Goal: Task Accomplishment & Management: Complete application form

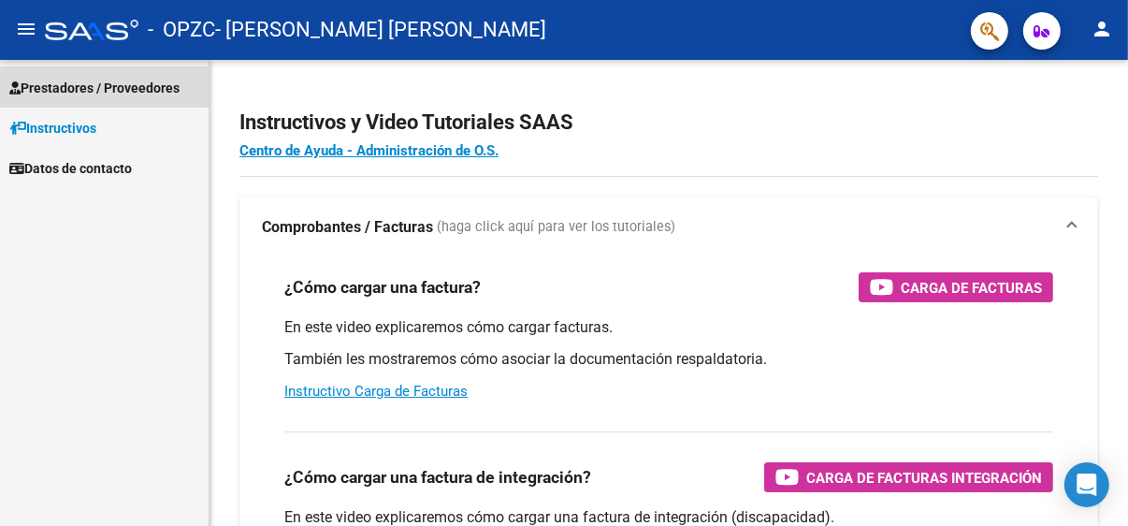
click at [110, 88] on span "Prestadores / Proveedores" at bounding box center [94, 88] width 170 height 21
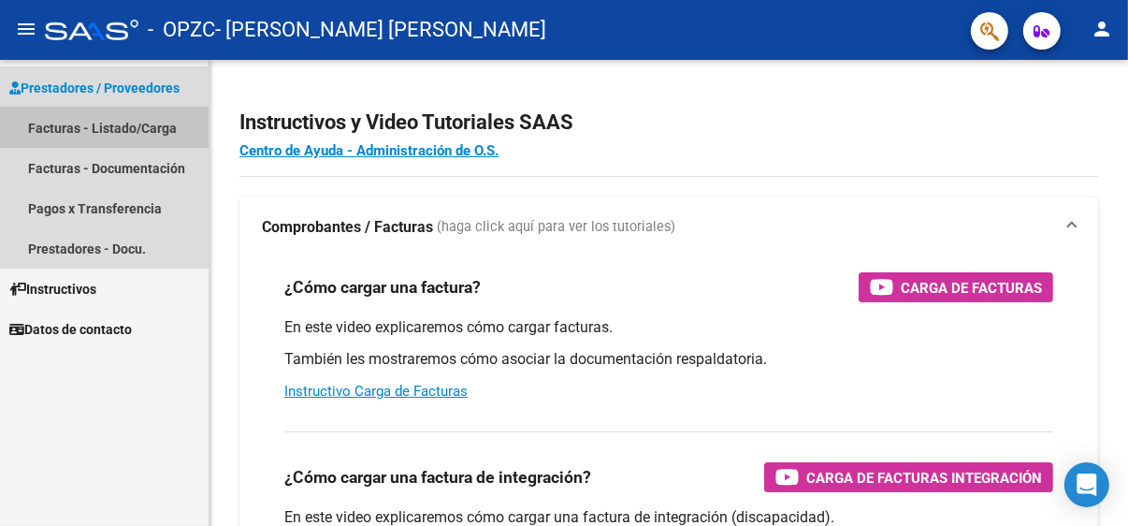
click at [178, 142] on link "Facturas - Listado/Carga" at bounding box center [104, 128] width 209 height 40
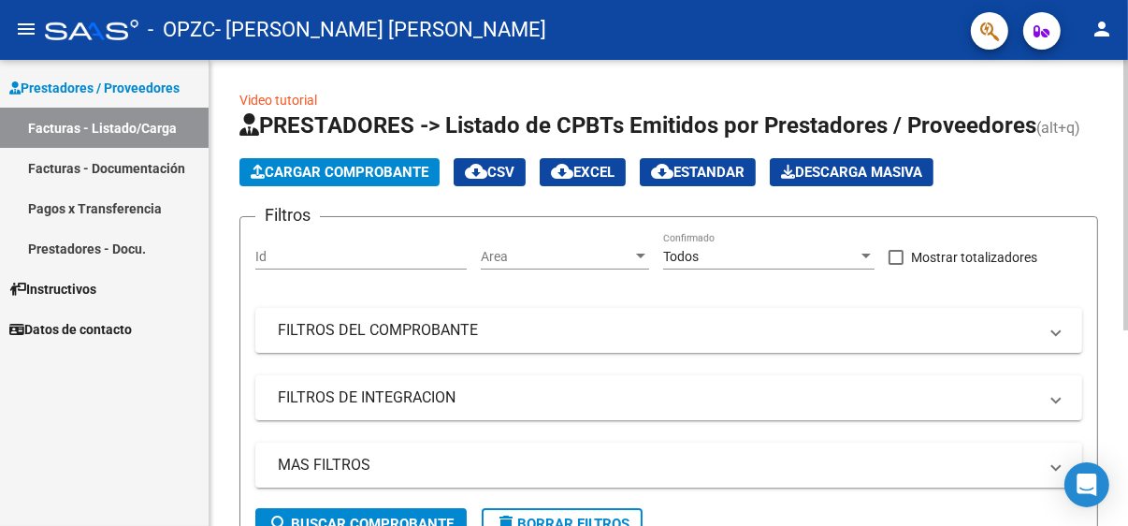
click at [778, 363] on div "Filtros Id Area Area Todos Confirmado Mostrar totalizadores FILTROS DEL COMPROB…" at bounding box center [668, 370] width 827 height 276
click at [784, 332] on mat-panel-title "FILTROS DEL COMPROBANTE" at bounding box center [657, 330] width 759 height 21
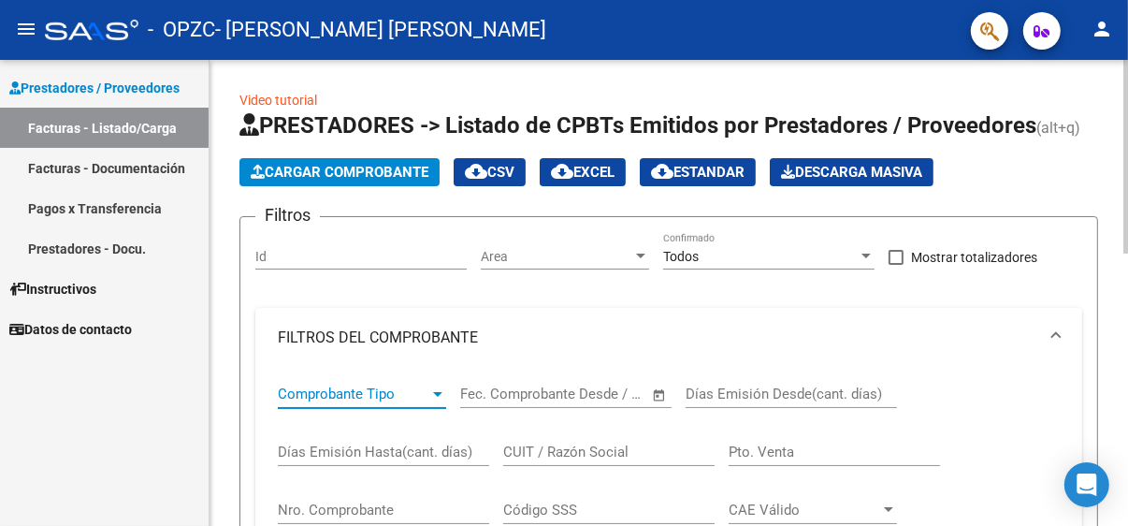
click at [411, 387] on span "Comprobante Tipo" at bounding box center [354, 393] width 152 height 17
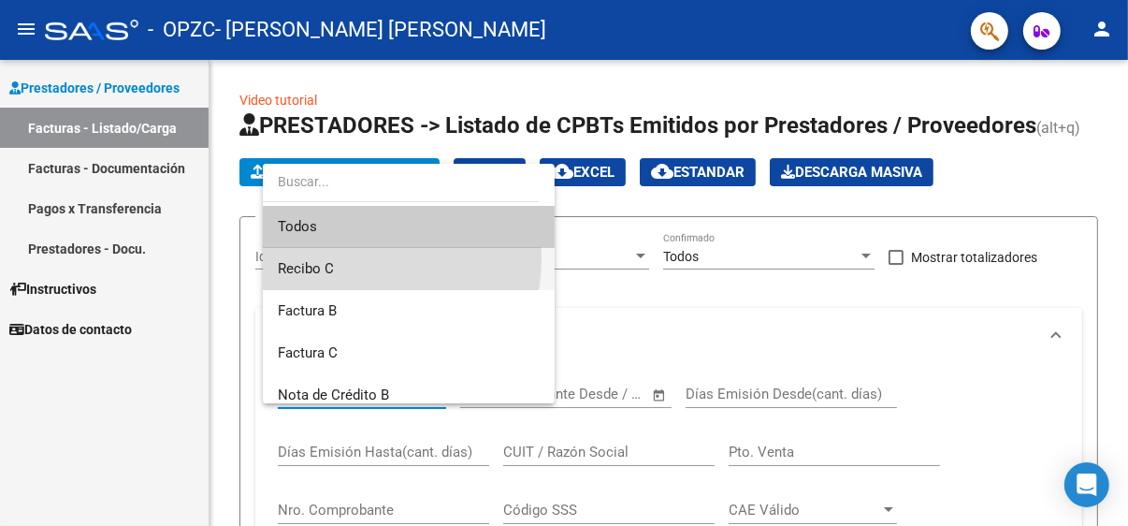
click at [351, 258] on span "Recibo C" at bounding box center [409, 269] width 262 height 42
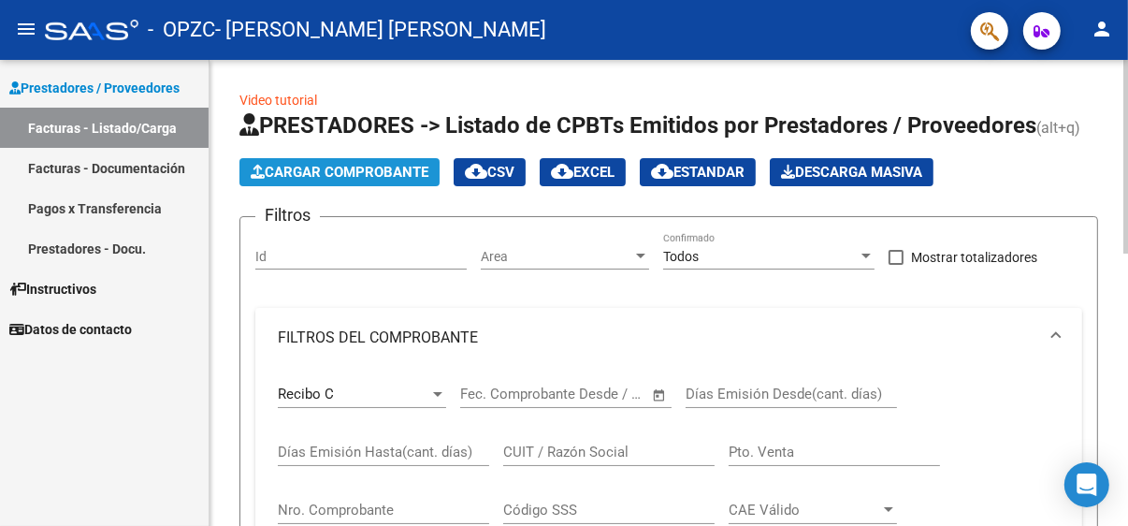
click at [423, 174] on span "Cargar Comprobante" at bounding box center [340, 172] width 178 height 17
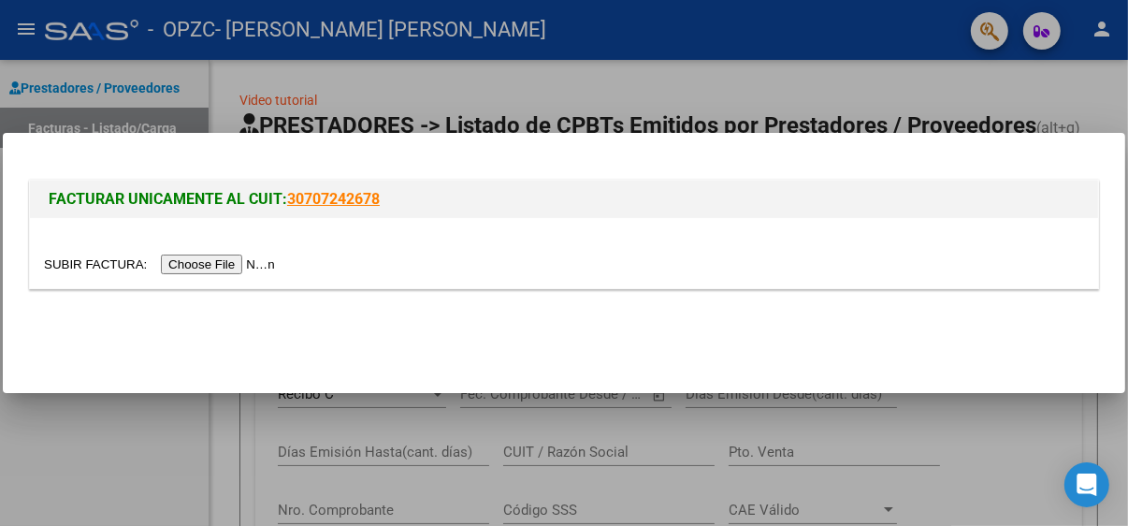
click at [235, 258] on input "file" at bounding box center [162, 264] width 237 height 20
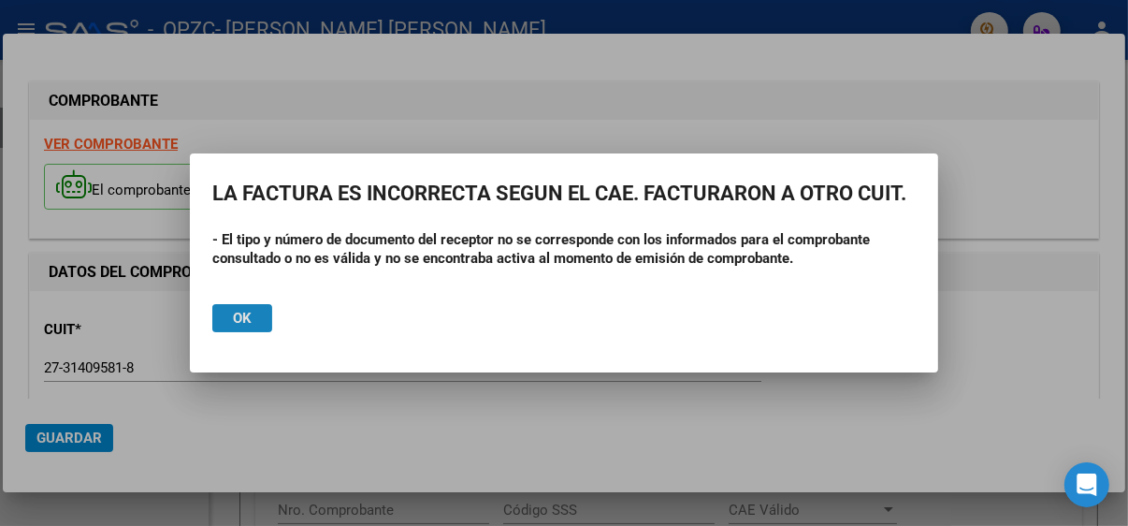
click at [252, 307] on button "Ok" at bounding box center [242, 318] width 60 height 28
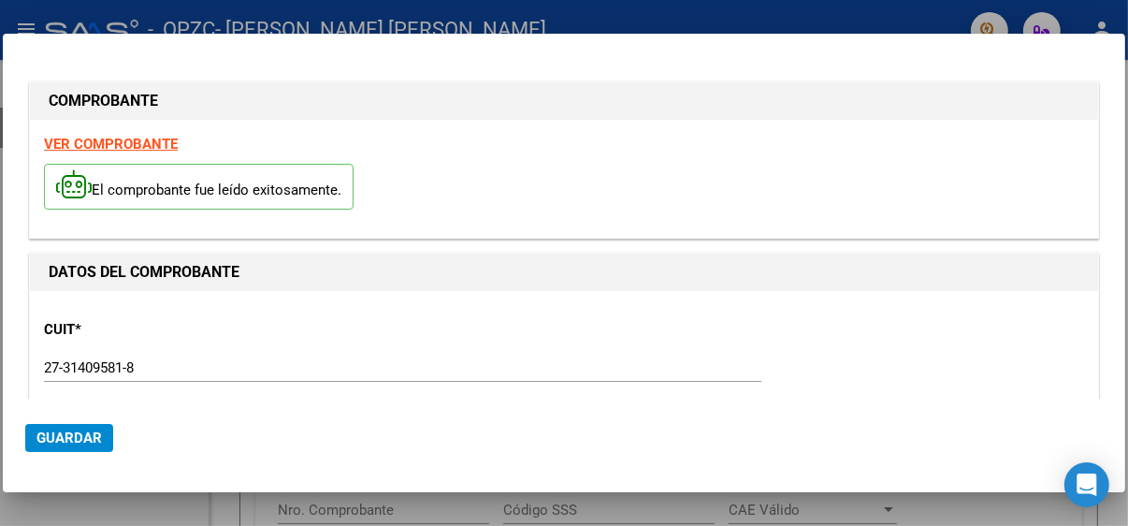
click at [124, 143] on strong "VER COMPROBANTE" at bounding box center [111, 144] width 134 height 17
click at [153, 137] on strong "VER COMPROBANTE" at bounding box center [111, 144] width 134 height 17
click at [129, 263] on strong "DATOS DEL COMPROBANTE" at bounding box center [144, 272] width 191 height 18
click at [943, 414] on mat-dialog-actions "Guardar" at bounding box center [563, 433] width 1077 height 71
click at [673, 15] on div at bounding box center [564, 263] width 1128 height 526
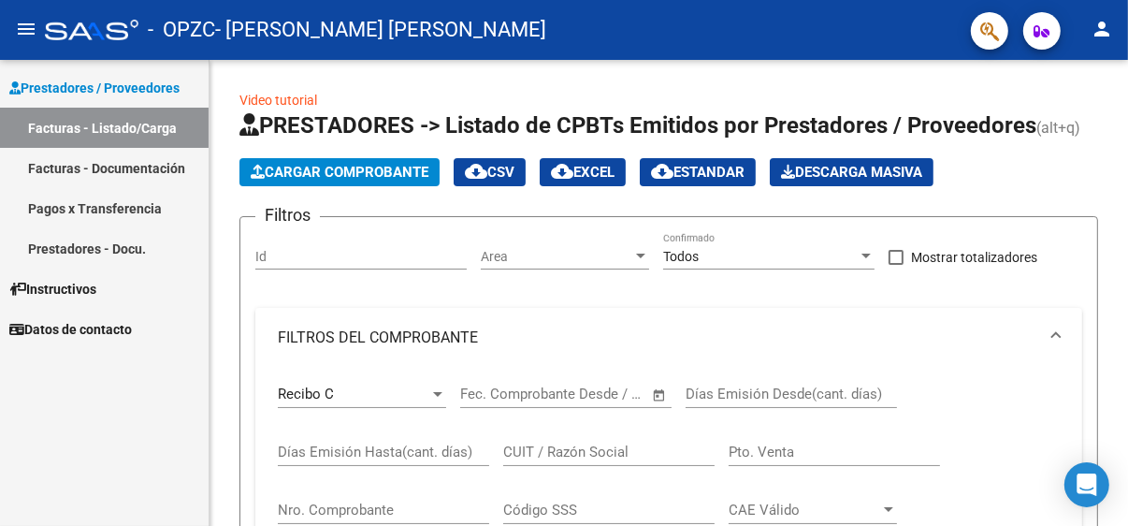
click at [673, 15] on div "- OPZC - [PERSON_NAME] [PERSON_NAME]" at bounding box center [500, 29] width 911 height 41
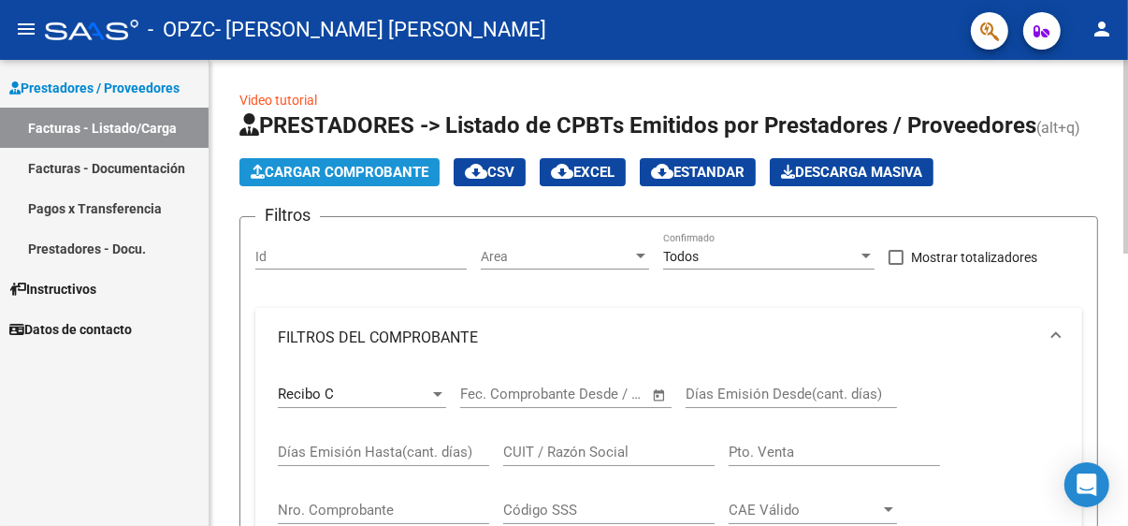
click at [403, 179] on span "Cargar Comprobante" at bounding box center [340, 172] width 178 height 17
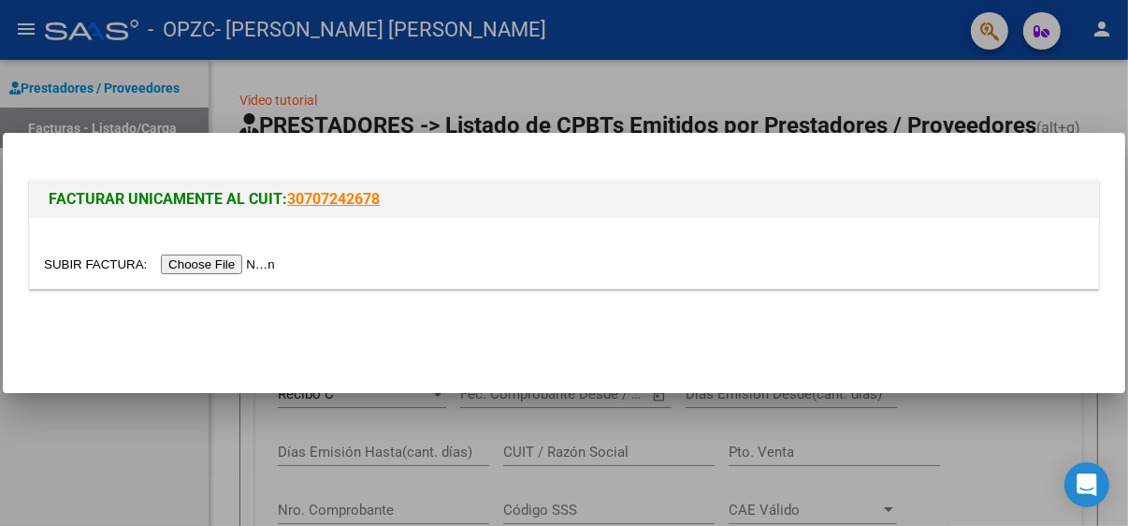
click at [216, 254] on input "file" at bounding box center [162, 264] width 237 height 20
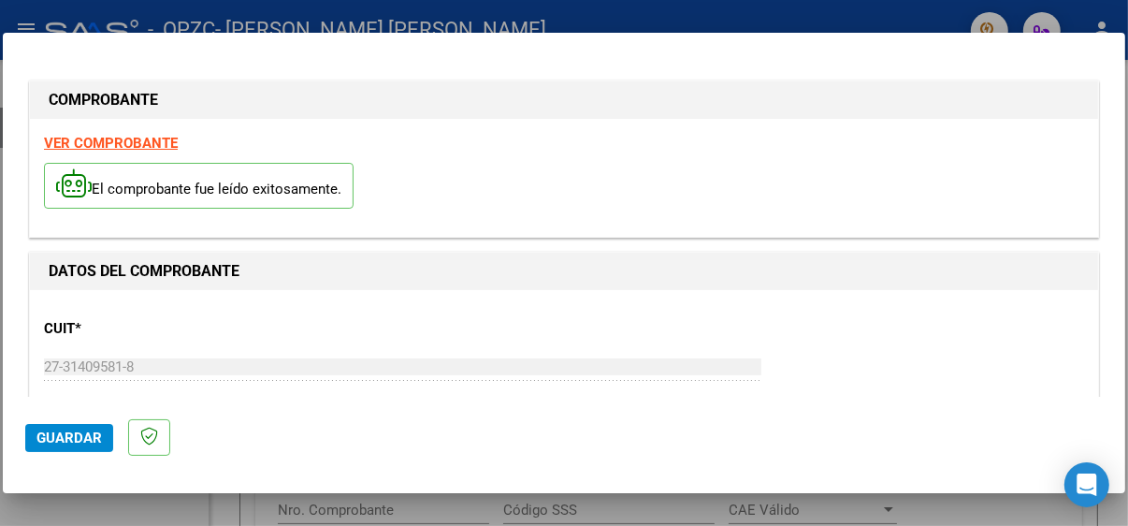
click at [154, 143] on strong "VER COMPROBANTE" at bounding box center [111, 143] width 134 height 17
click at [94, 433] on span "Guardar" at bounding box center [68, 437] width 65 height 17
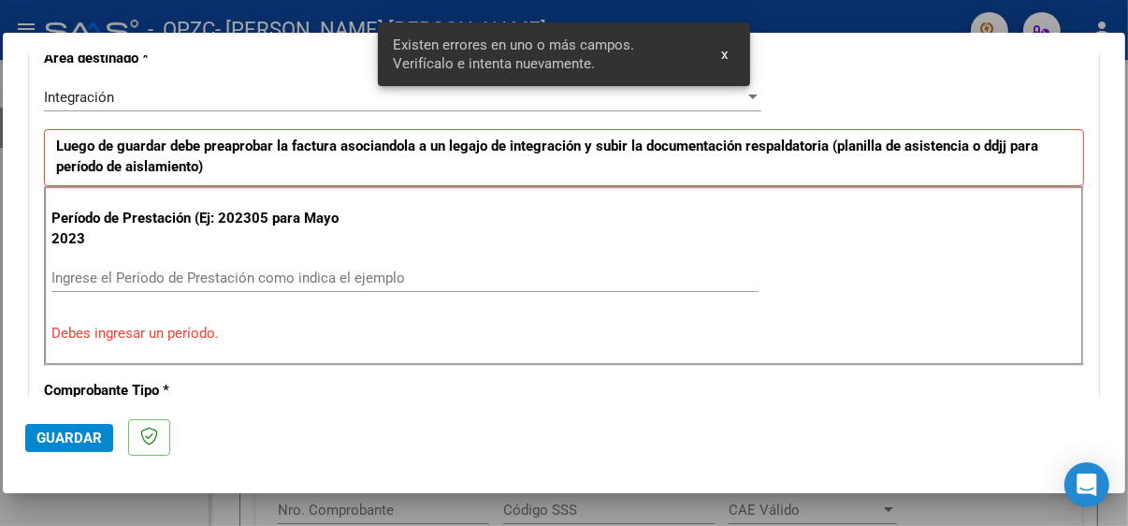
scroll to position [443, 0]
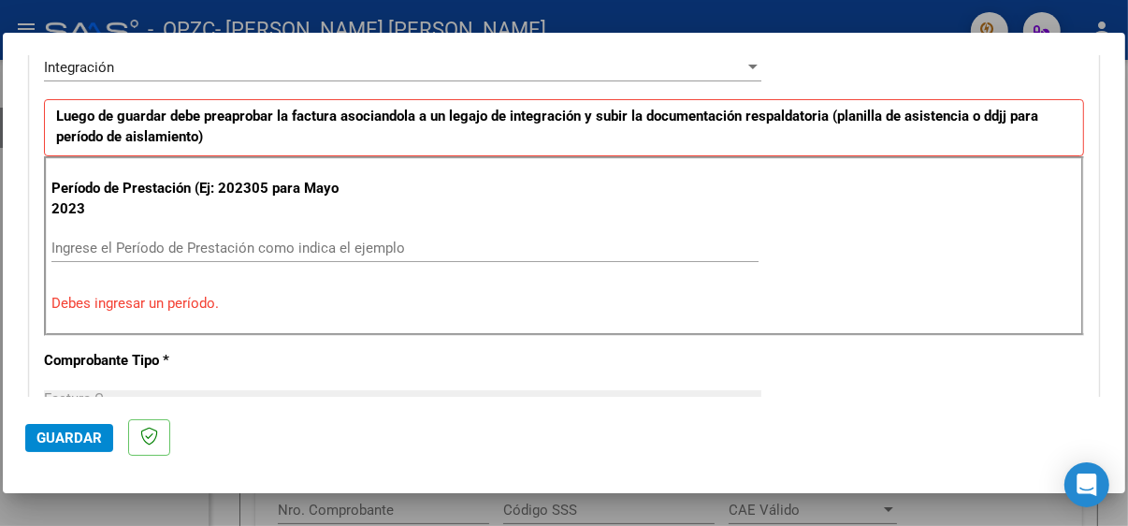
drag, startPoint x: 114, startPoint y: 233, endPoint x: 106, endPoint y: 253, distance: 21.4
click at [106, 253] on div "Ingrese el Período de Prestación como indica el ejemplo" at bounding box center [404, 248] width 707 height 28
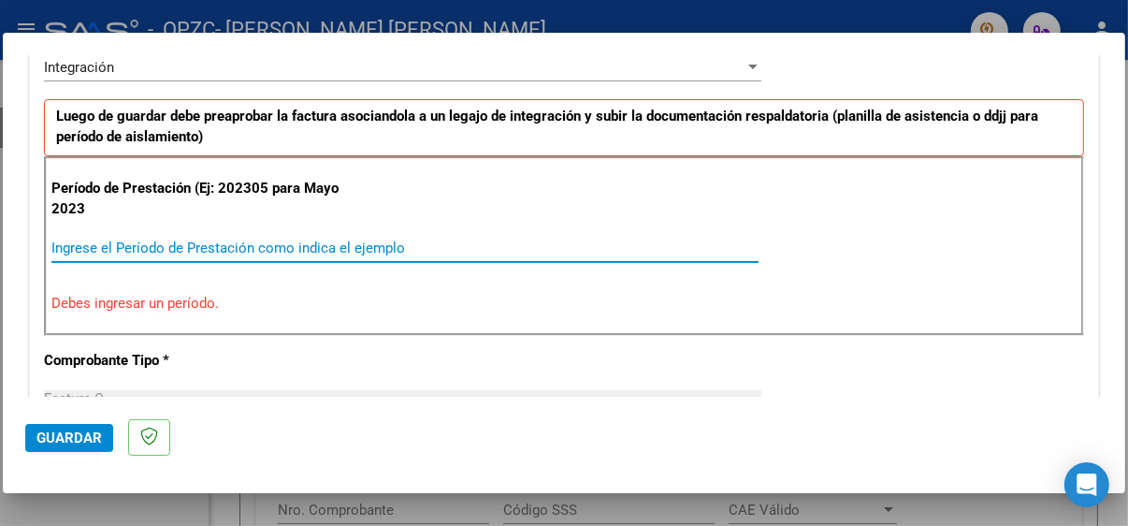
click at [106, 253] on input "Ingrese el Período de Prestación como indica el ejemplo" at bounding box center [404, 247] width 707 height 17
click at [78, 246] on input "Ingrese el Período de Prestación como indica el ejemplo" at bounding box center [404, 247] width 707 height 17
click at [67, 242] on input "Ingrese el Período de Prestación como indica el ejemplo" at bounding box center [404, 247] width 707 height 17
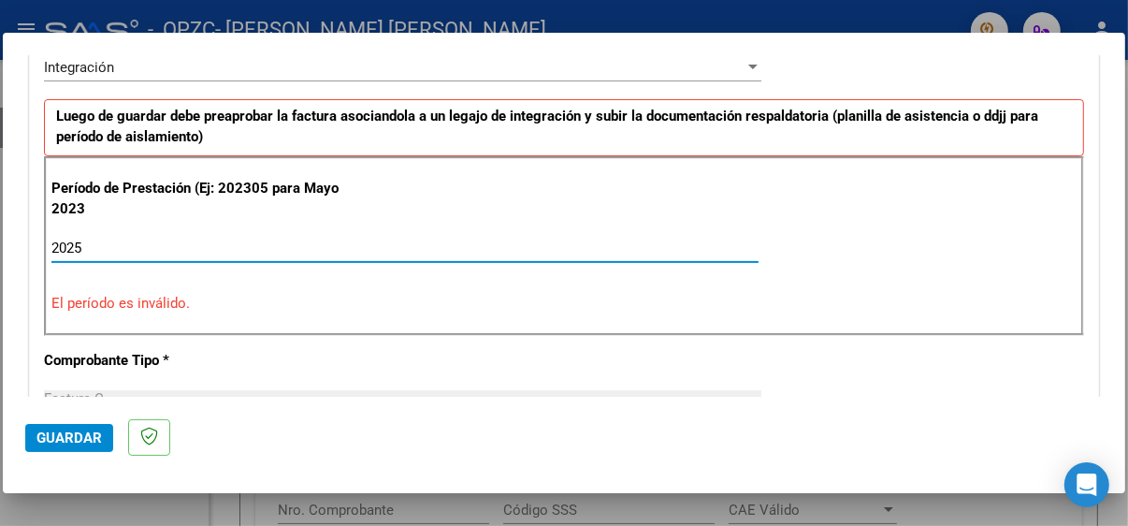
click at [55, 240] on input "2025" at bounding box center [404, 247] width 707 height 17
click at [103, 239] on input "2025" at bounding box center [404, 247] width 707 height 17
type input "2"
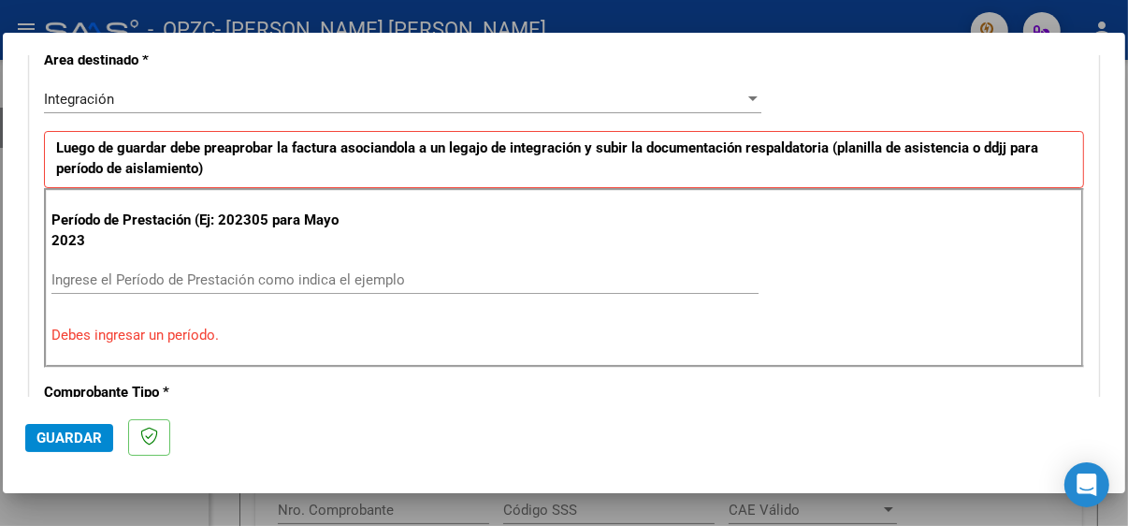
scroll to position [383, 0]
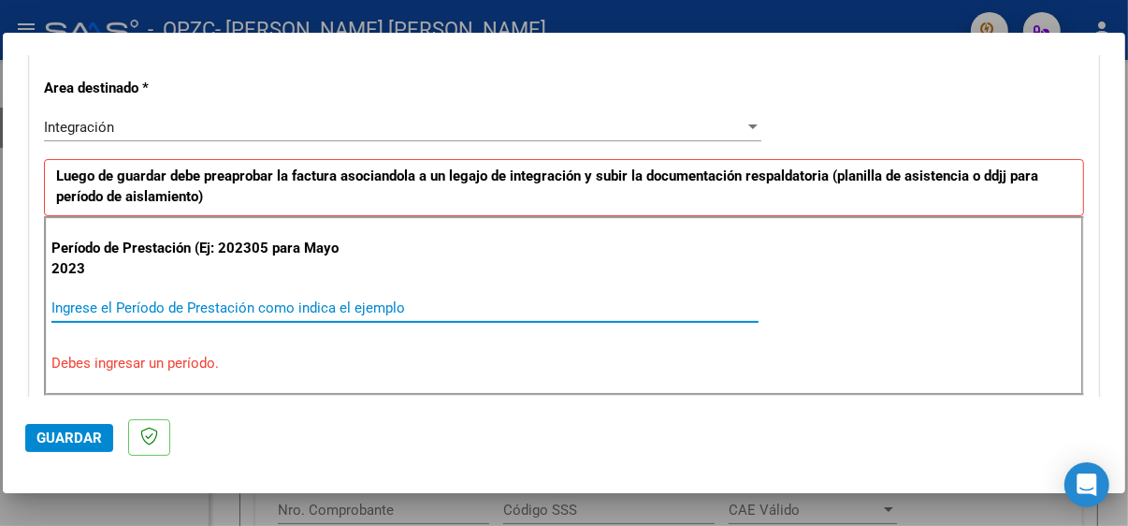
click at [120, 302] on input "Ingrese el Período de Prestación como indica el ejemplo" at bounding box center [404, 307] width 707 height 17
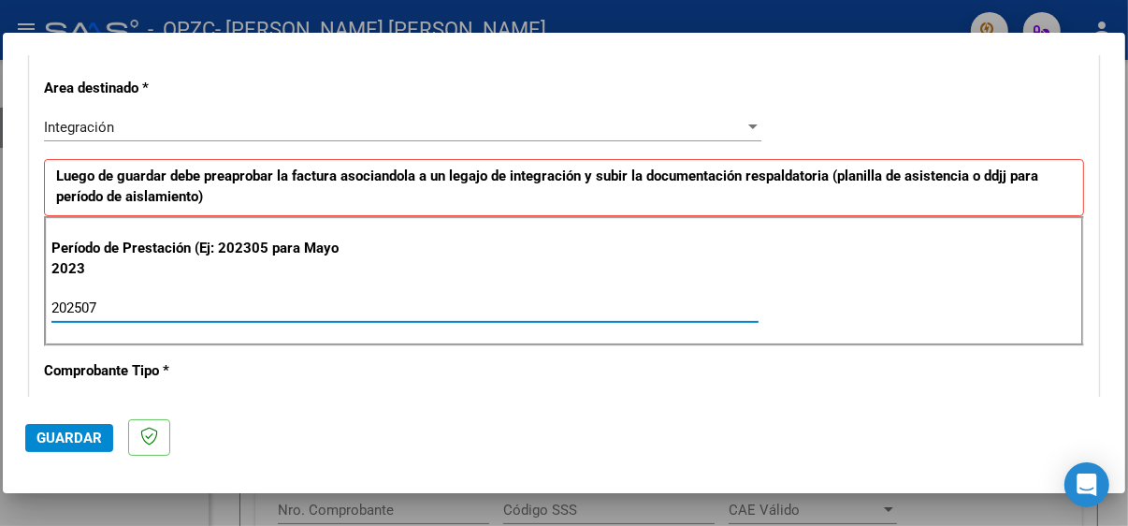
type input "202507"
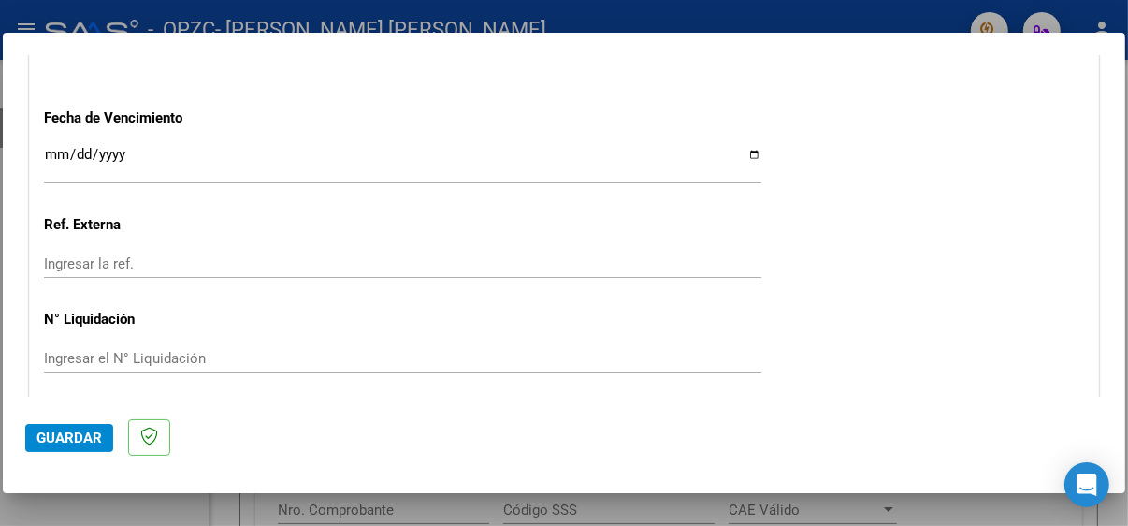
scroll to position [1296, 0]
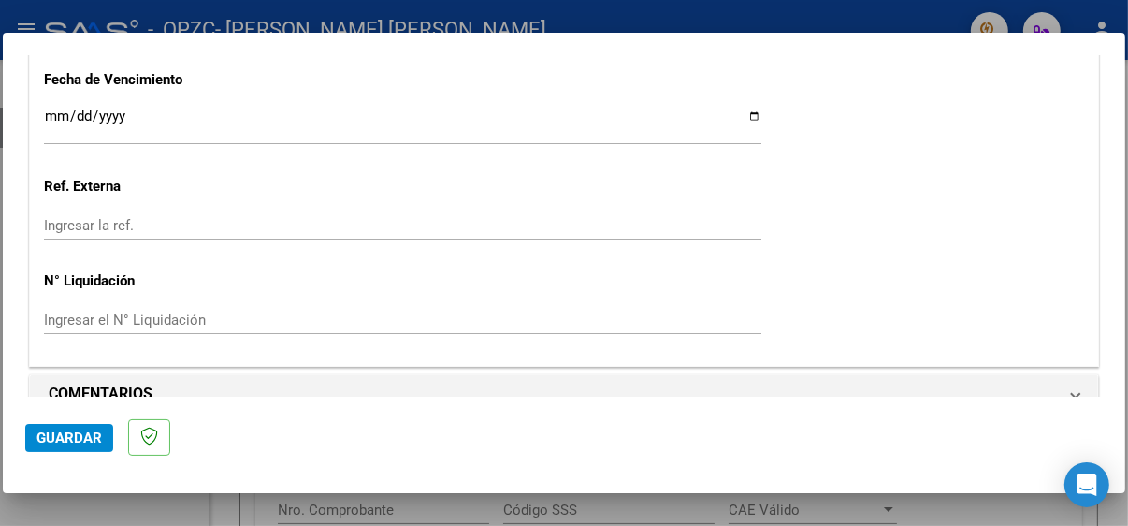
click at [748, 112] on input "Ingresar la fecha" at bounding box center [402, 123] width 717 height 30
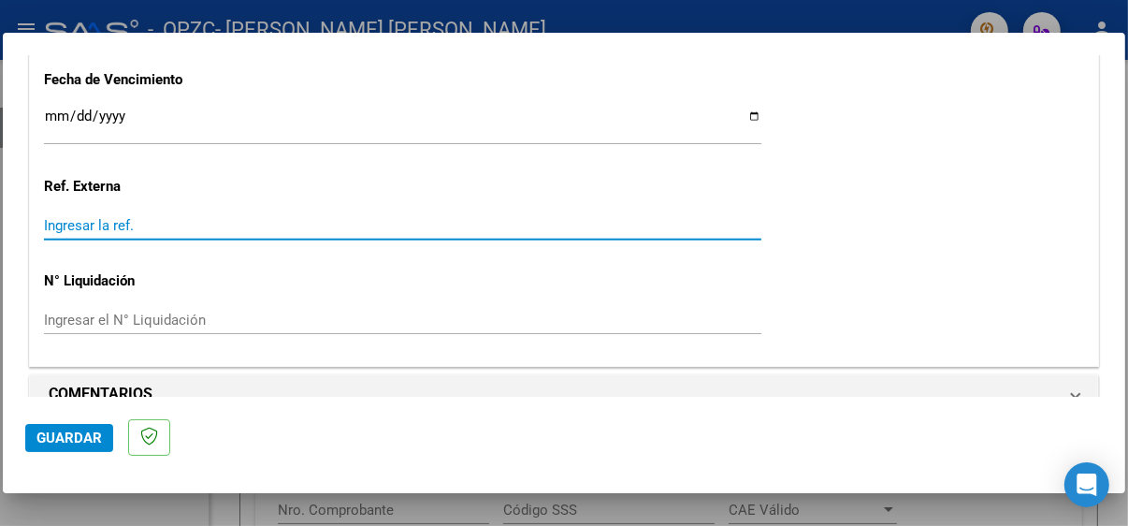
click at [71, 224] on input "Ingresar la ref." at bounding box center [402, 225] width 717 height 17
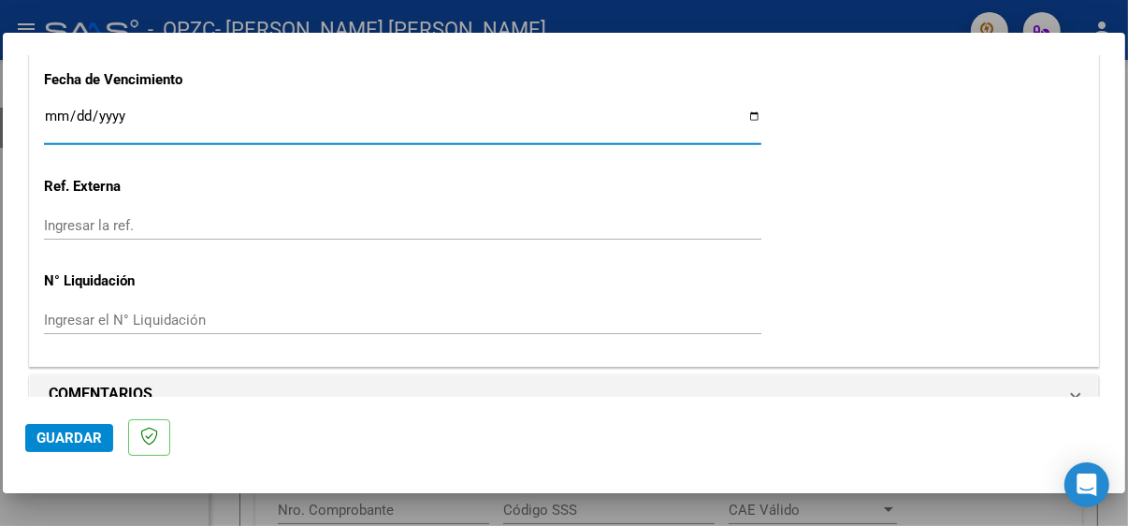
click at [62, 117] on input "[DATE]" at bounding box center [402, 123] width 717 height 30
type input "[DATE]"
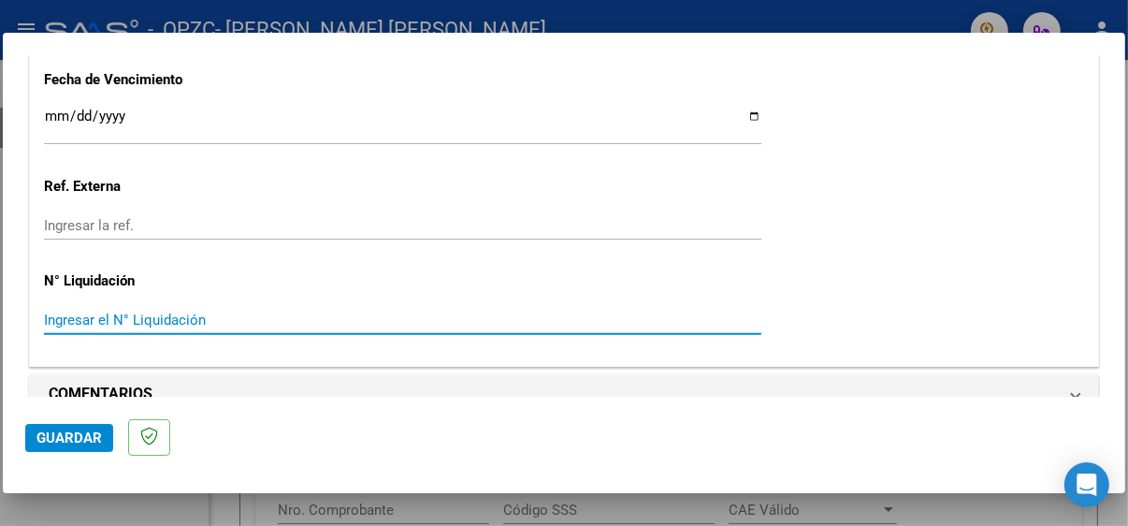
click at [92, 322] on input "Ingresar el N° Liquidación" at bounding box center [402, 319] width 717 height 17
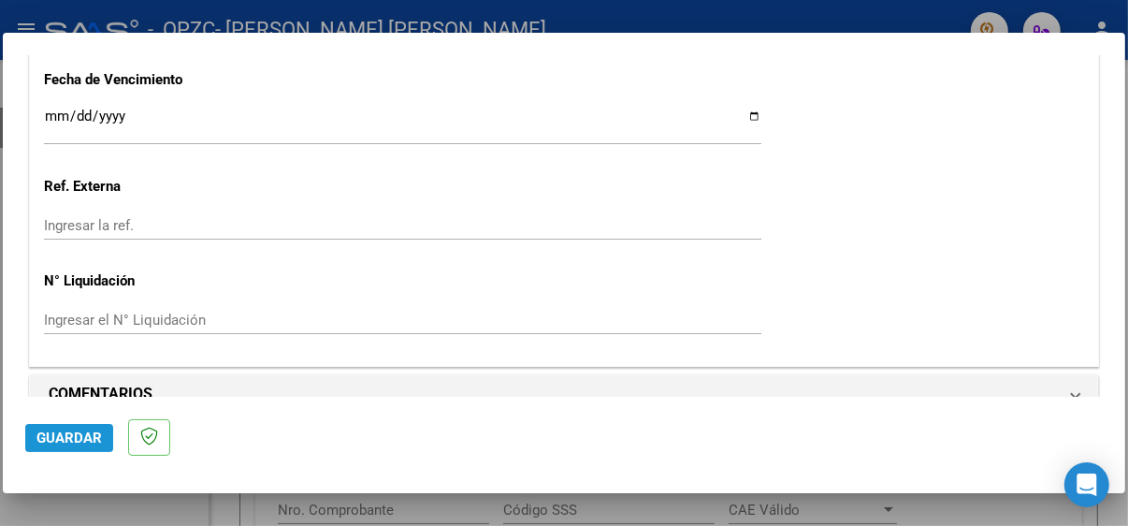
click at [46, 437] on span "Guardar" at bounding box center [68, 437] width 65 height 17
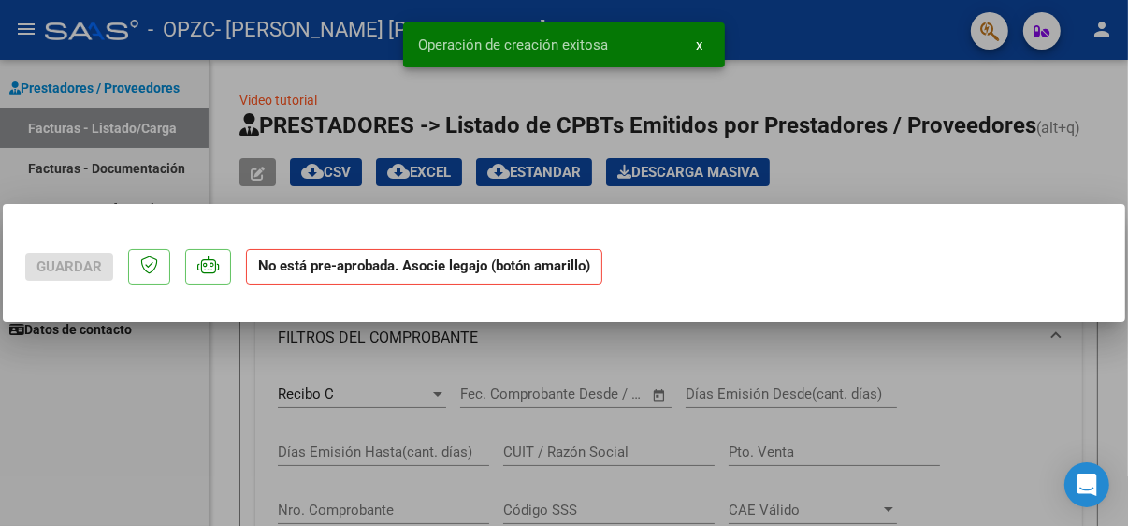
scroll to position [0, 0]
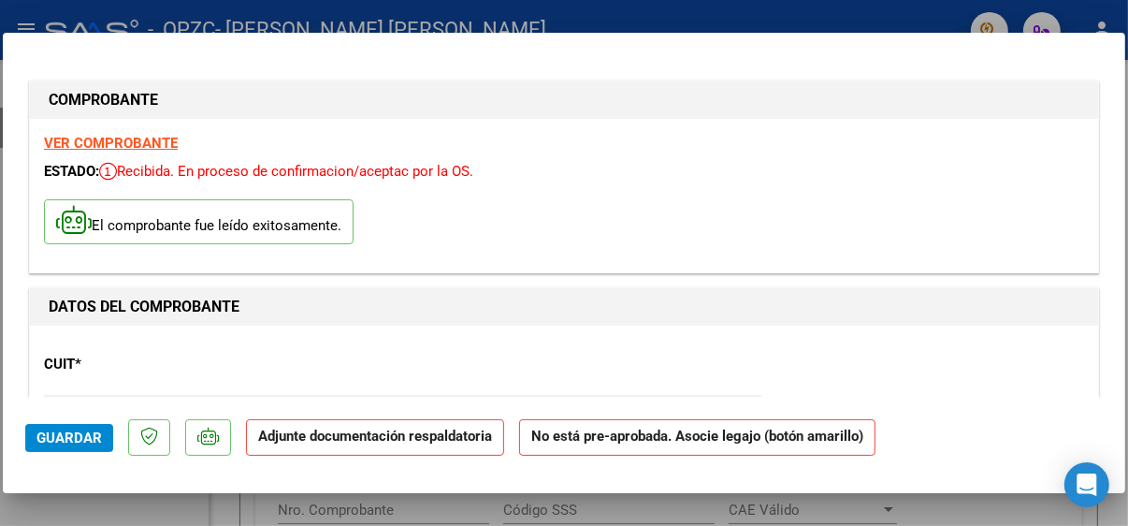
click at [137, 224] on p "El comprobante fue leído exitosamente." at bounding box center [199, 222] width 310 height 46
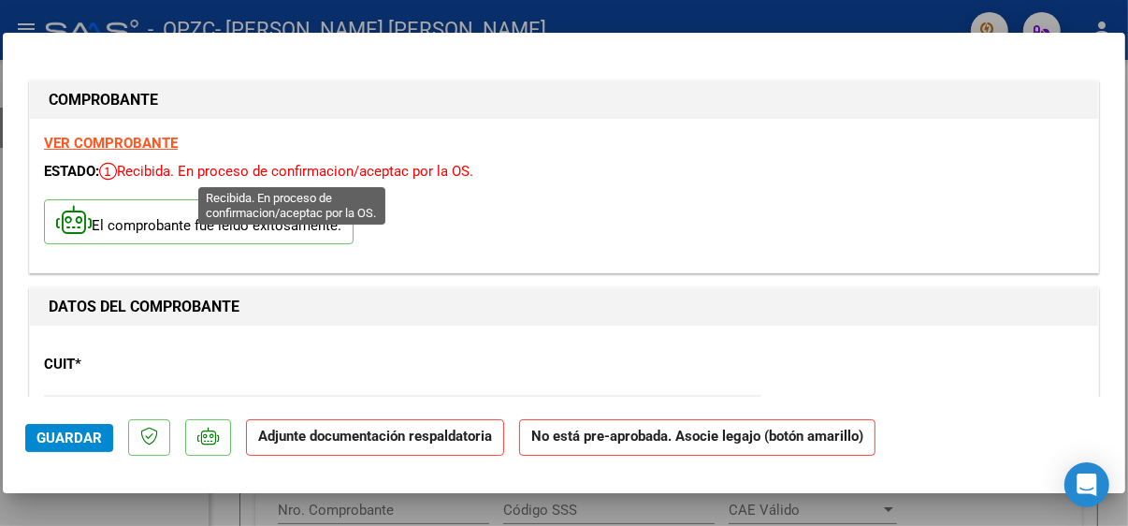
click at [138, 167] on span "Recibida. En proceso de confirmacion/aceptac por la OS." at bounding box center [286, 171] width 374 height 17
click at [412, 173] on span "Recibida. En proceso de confirmacion/aceptac por la OS." at bounding box center [286, 171] width 374 height 17
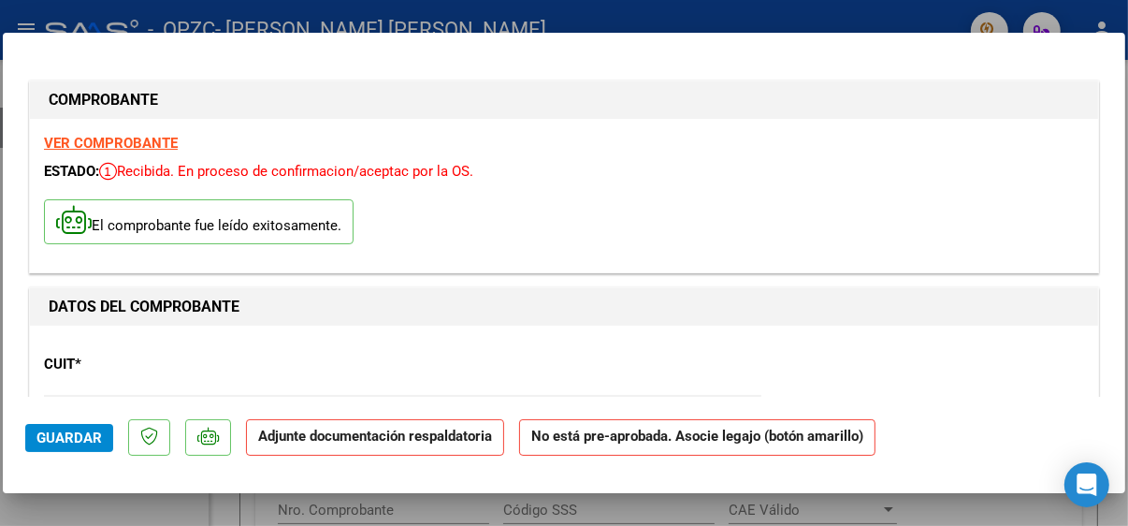
click at [989, 28] on div at bounding box center [564, 263] width 1128 height 526
type input "$ 0,00"
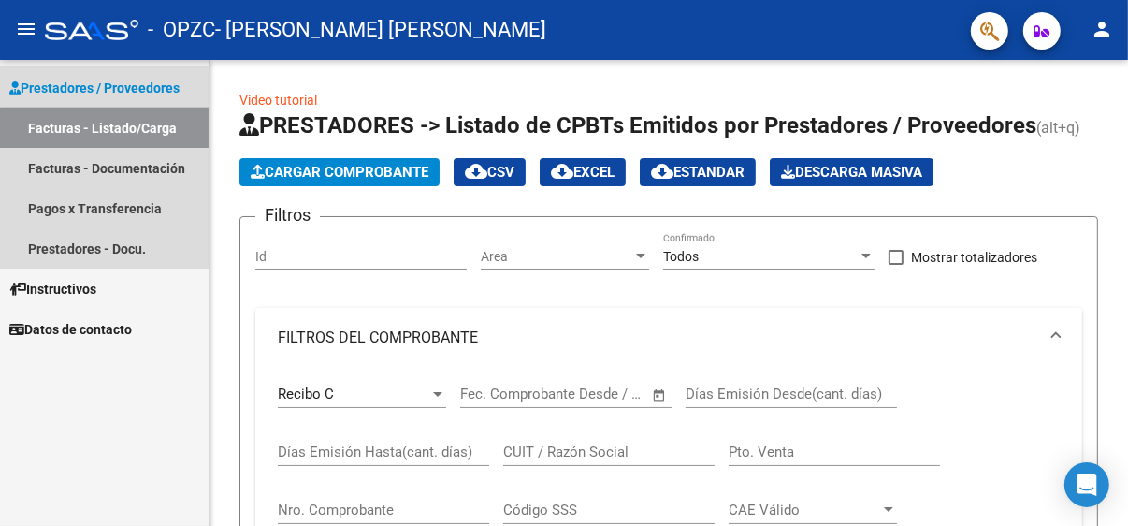
click at [126, 136] on link "Facturas - Listado/Carga" at bounding box center [104, 128] width 209 height 40
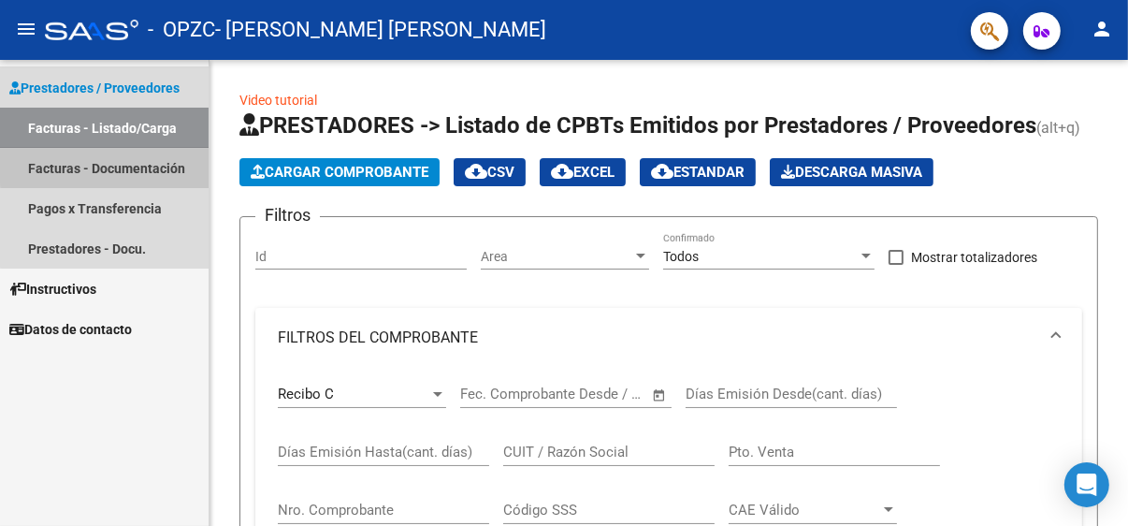
click at [128, 156] on link "Facturas - Documentación" at bounding box center [104, 168] width 209 height 40
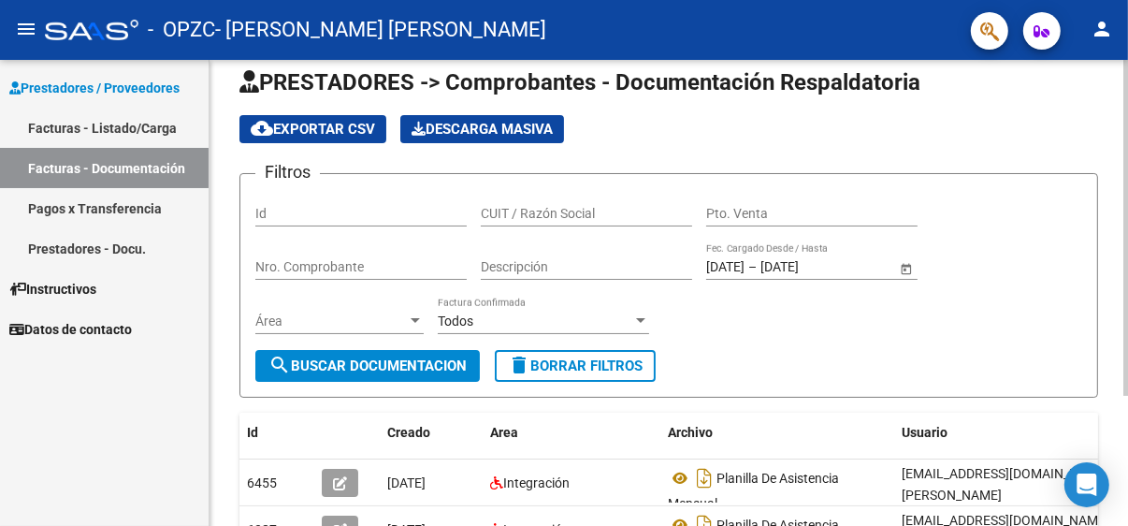
click at [1127, 287] on html "menu - OPZC - [PERSON_NAME] [PERSON_NAME] person Prestadores / Proveedores Fact…" at bounding box center [564, 263] width 1128 height 526
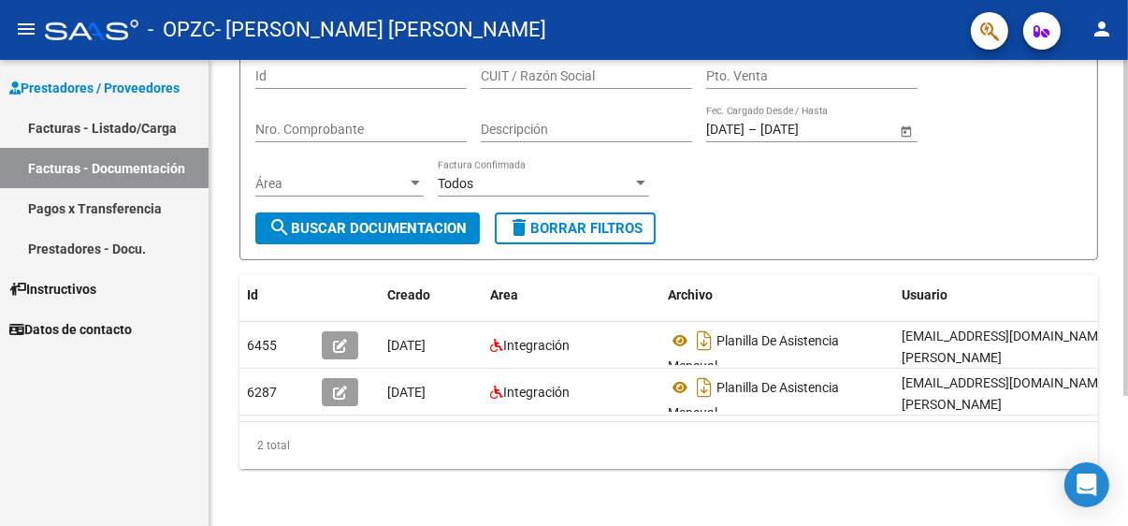
scroll to position [180, 0]
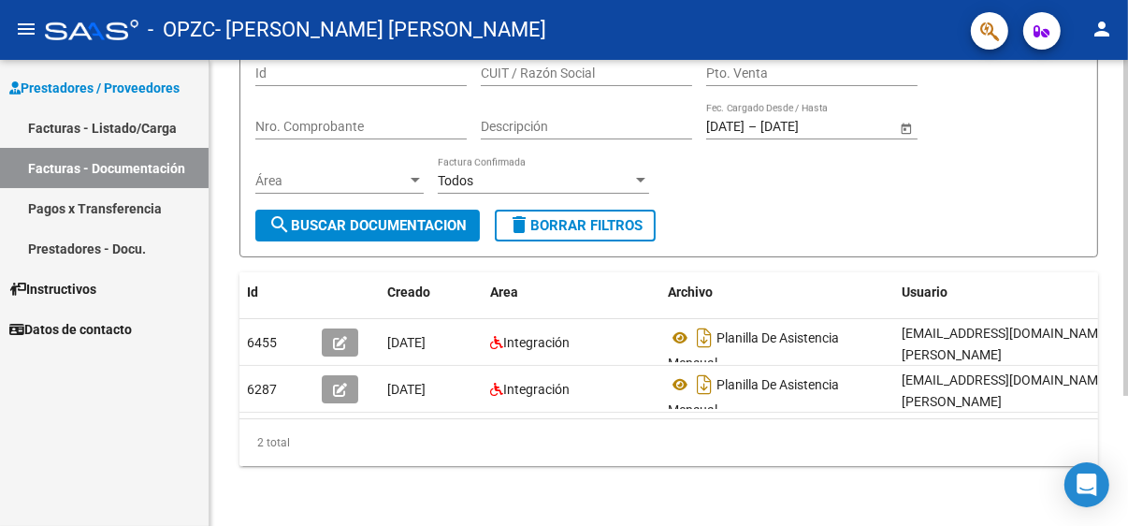
click at [1126, 436] on div at bounding box center [1125, 358] width 5 height 336
click at [374, 217] on span "search Buscar Documentacion" at bounding box center [367, 225] width 198 height 17
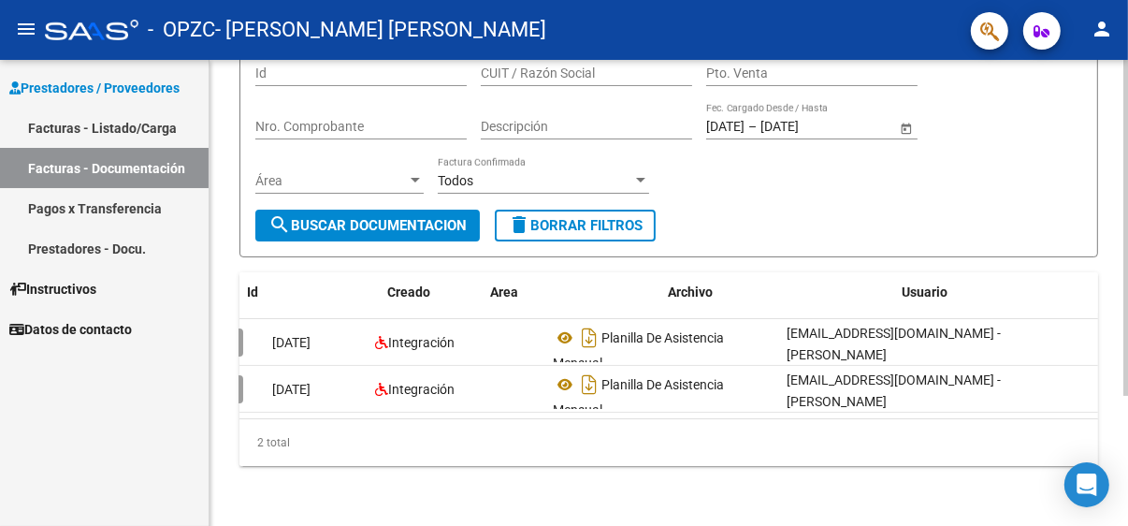
scroll to position [0, 0]
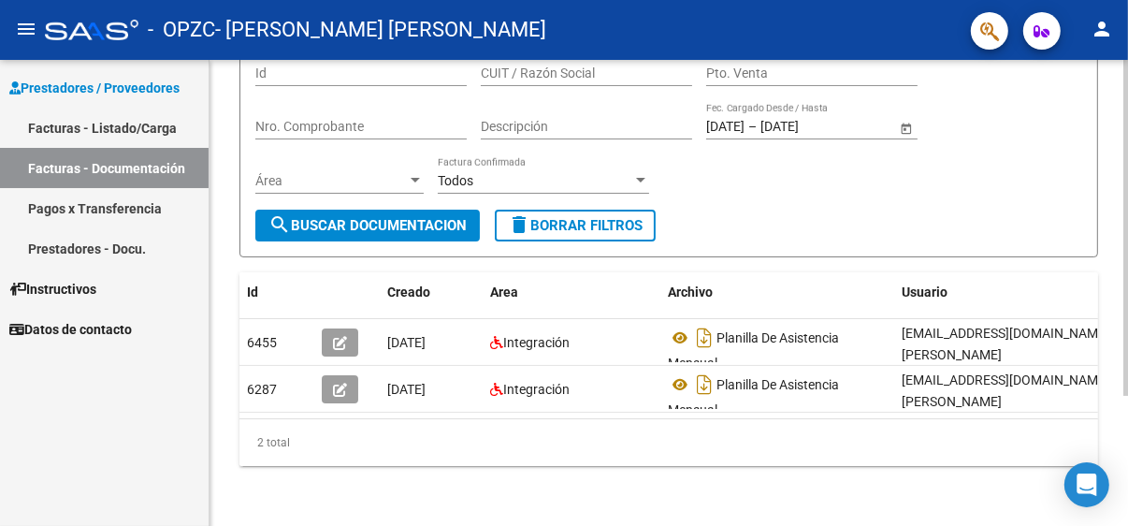
drag, startPoint x: 1122, startPoint y: 349, endPoint x: 1119, endPoint y: 277, distance: 72.1
click at [1119, 277] on div "PRESTADORES -> Comprobantes - Documentación Respaldatoria cloud_download Export…" at bounding box center [668, 211] width 918 height 628
drag, startPoint x: 1119, startPoint y: 277, endPoint x: 856, endPoint y: 211, distance: 270.8
click at [856, 211] on form "Filtros Id CUIT / Razón Social Pto. Venta Nro. Comprobante Descripción [DATE] […" at bounding box center [668, 145] width 859 height 224
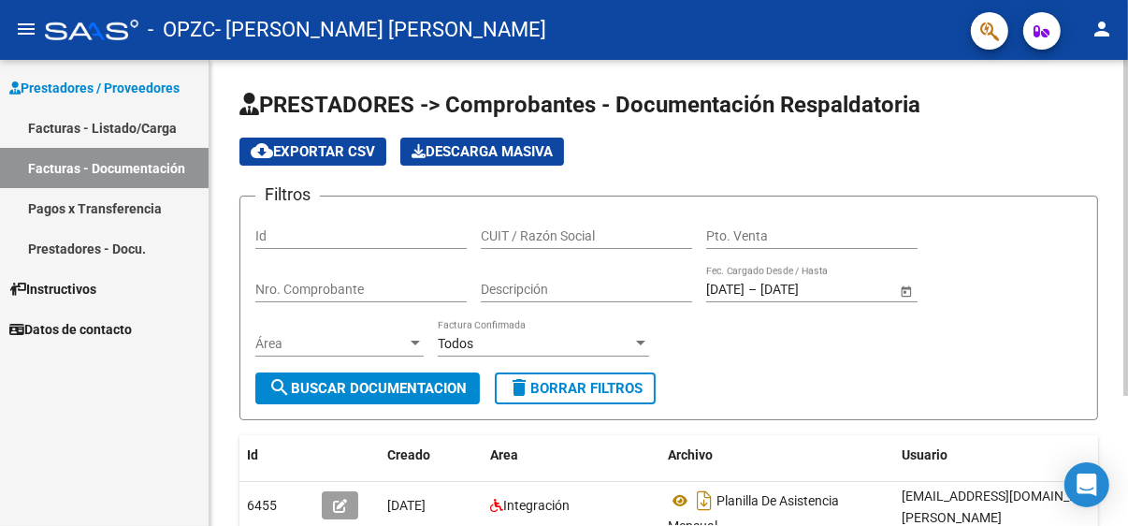
click at [1125, 75] on div at bounding box center [1125, 228] width 5 height 336
click at [436, 152] on span "Descarga Masiva" at bounding box center [481, 151] width 141 height 17
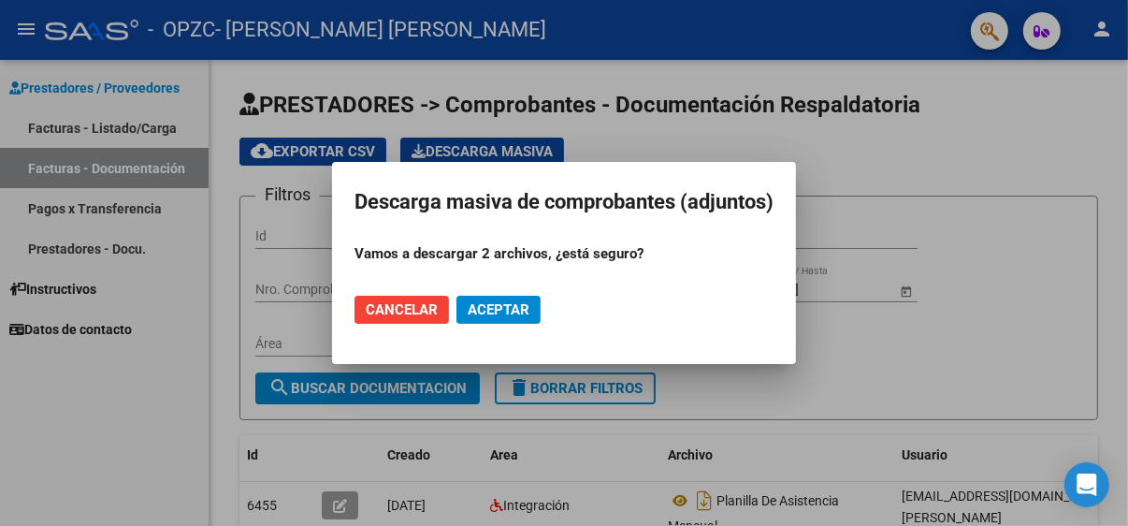
click at [502, 304] on span "Aceptar" at bounding box center [499, 309] width 62 height 17
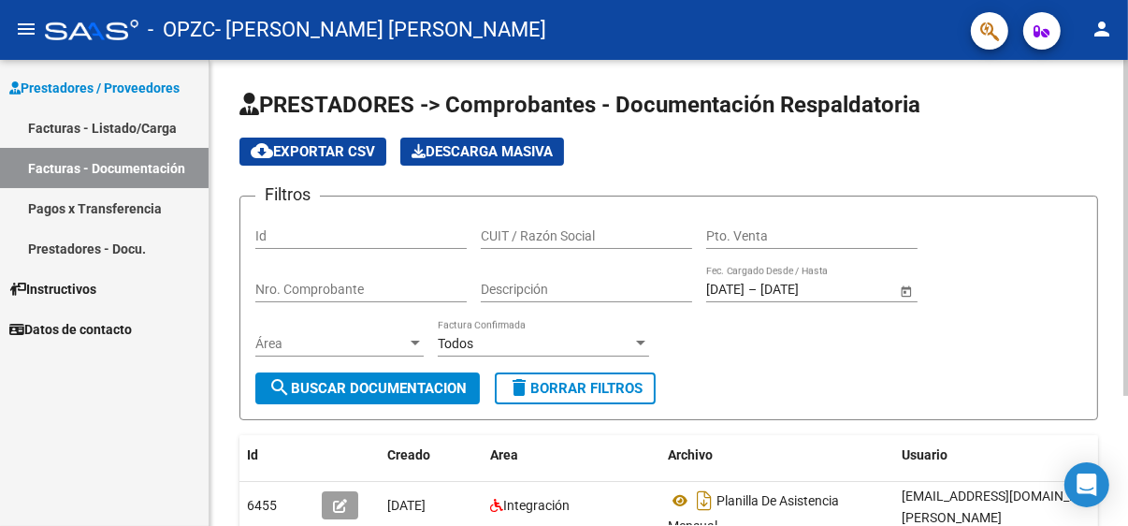
click at [317, 152] on span "cloud_download Exportar CSV" at bounding box center [313, 151] width 124 height 17
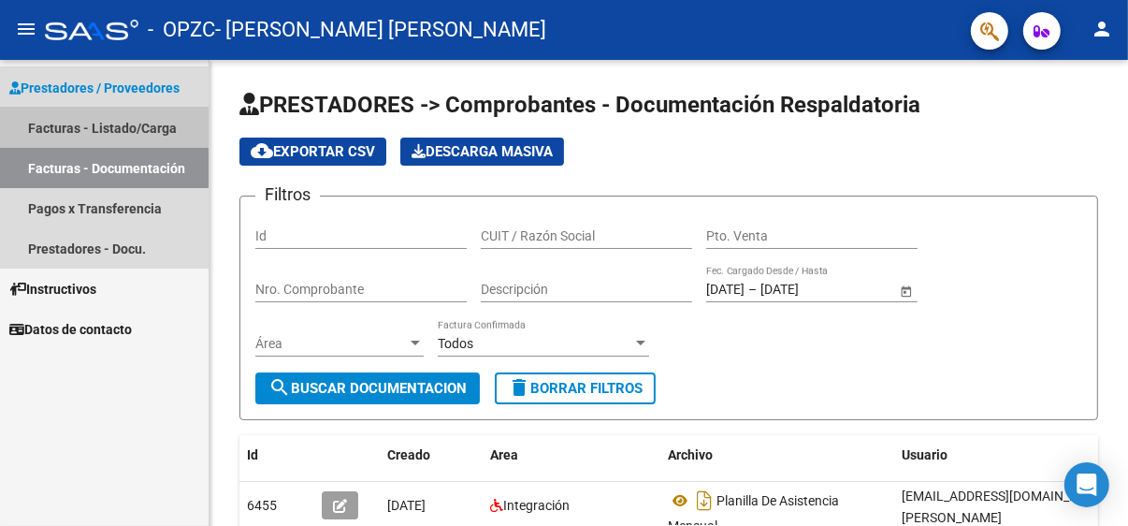
click at [60, 129] on link "Facturas - Listado/Carga" at bounding box center [104, 128] width 209 height 40
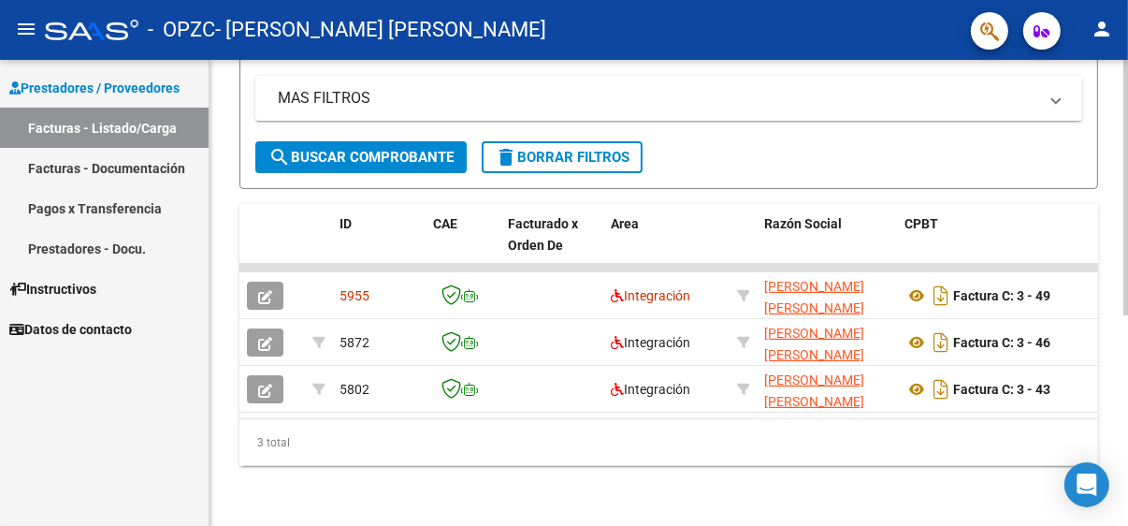
scroll to position [383, 0]
click at [1085, 518] on div "Video tutorial PRESTADORES -> Listado de CPBTs Emitidos por Prestadores / Prove…" at bounding box center [670, 109] width 923 height 832
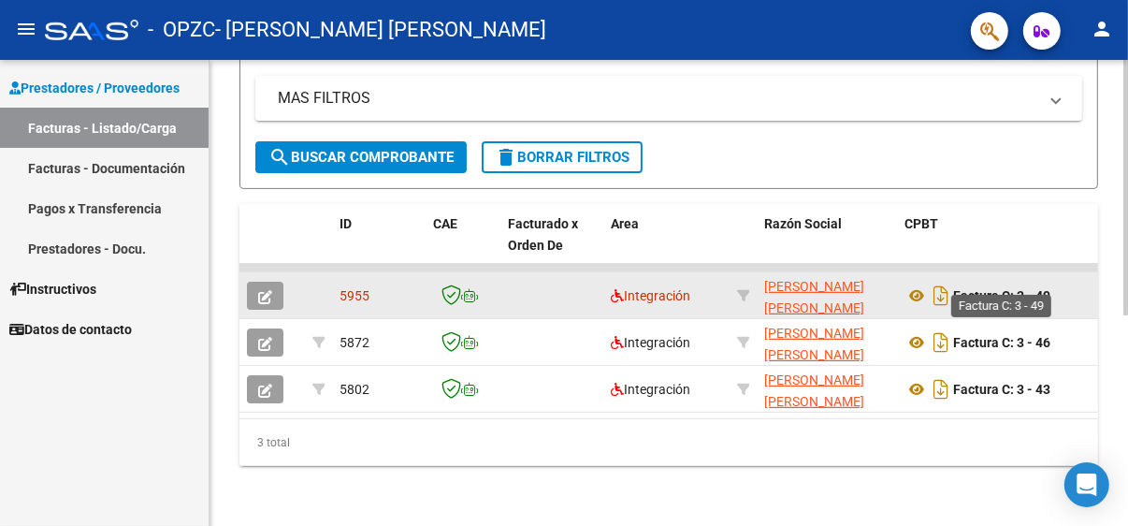
click at [998, 288] on strong "Factura C: 3 - 49" at bounding box center [1001, 295] width 97 height 15
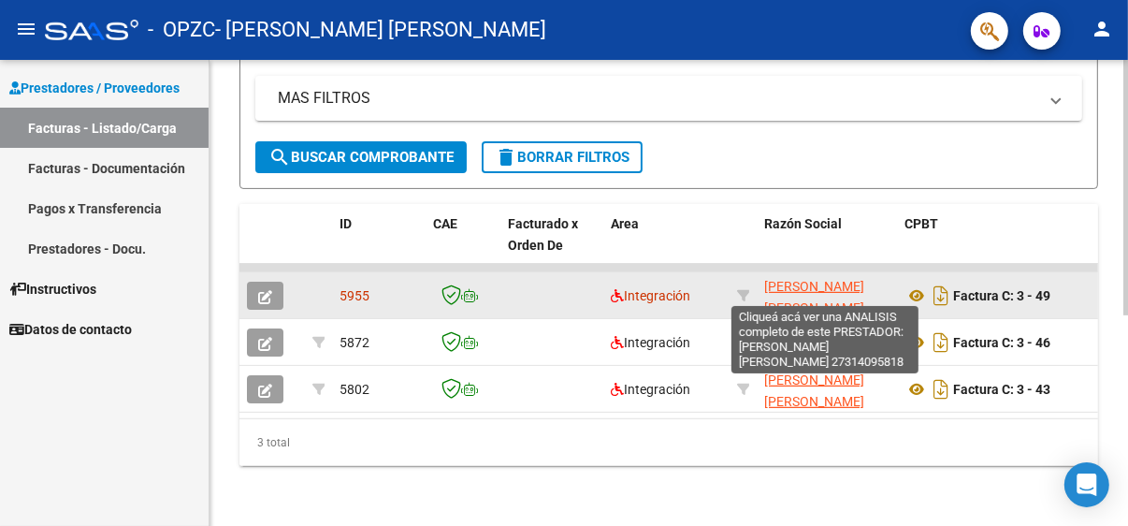
click at [812, 288] on span "[PERSON_NAME] [PERSON_NAME]" at bounding box center [814, 297] width 100 height 36
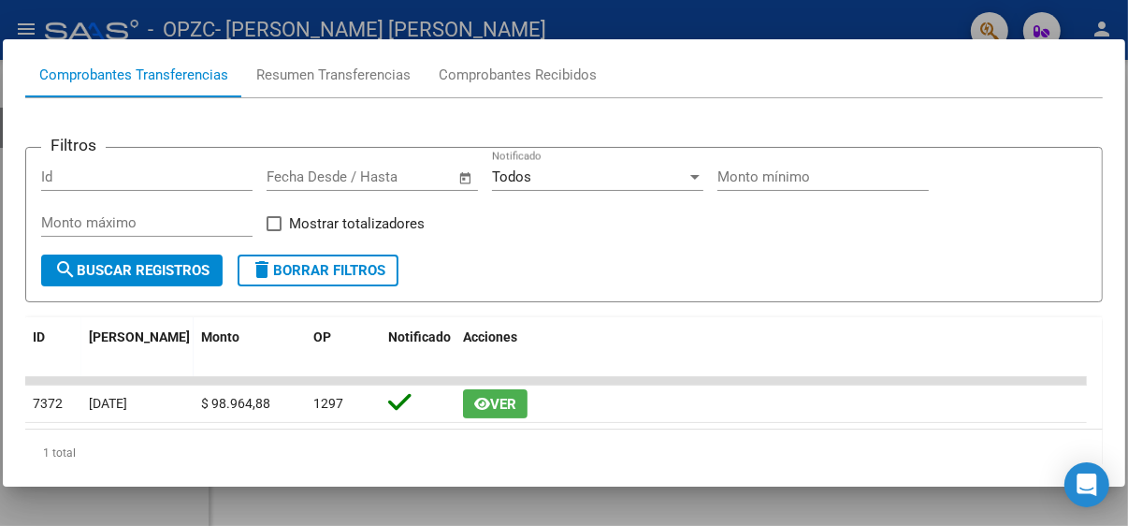
scroll to position [233, 0]
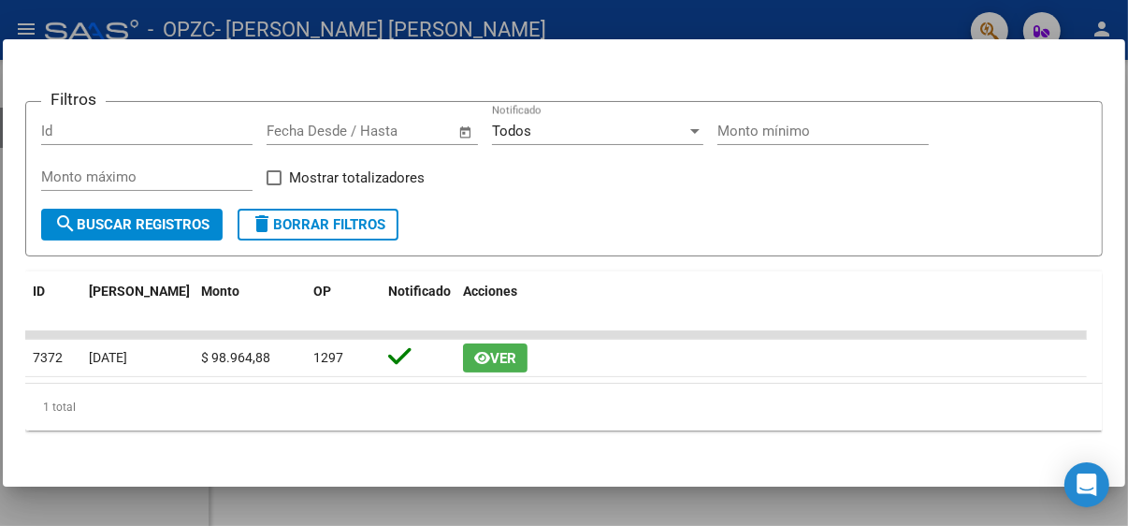
click at [792, 15] on div at bounding box center [564, 263] width 1128 height 526
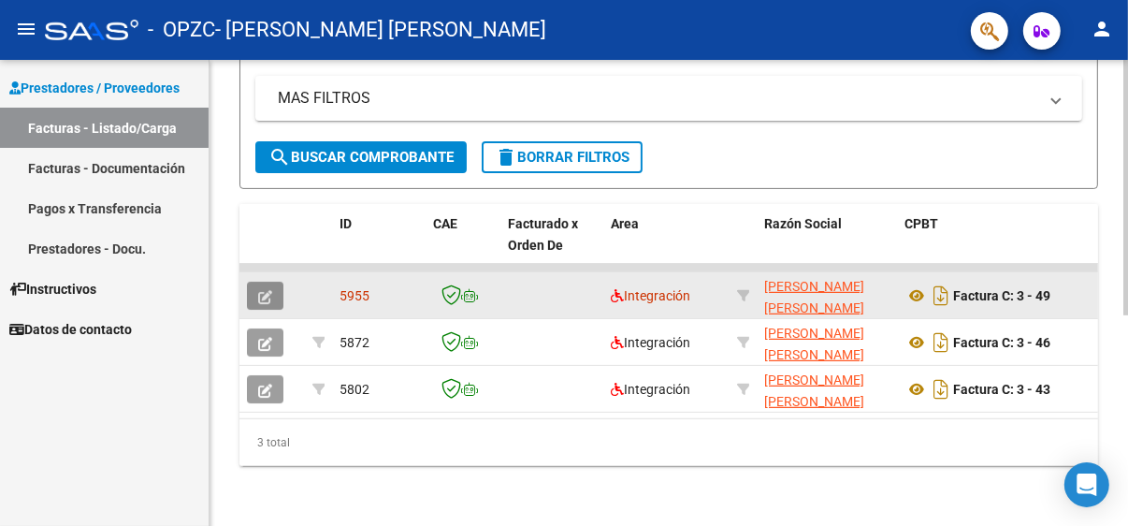
click at [269, 287] on span "button" at bounding box center [265, 295] width 14 height 17
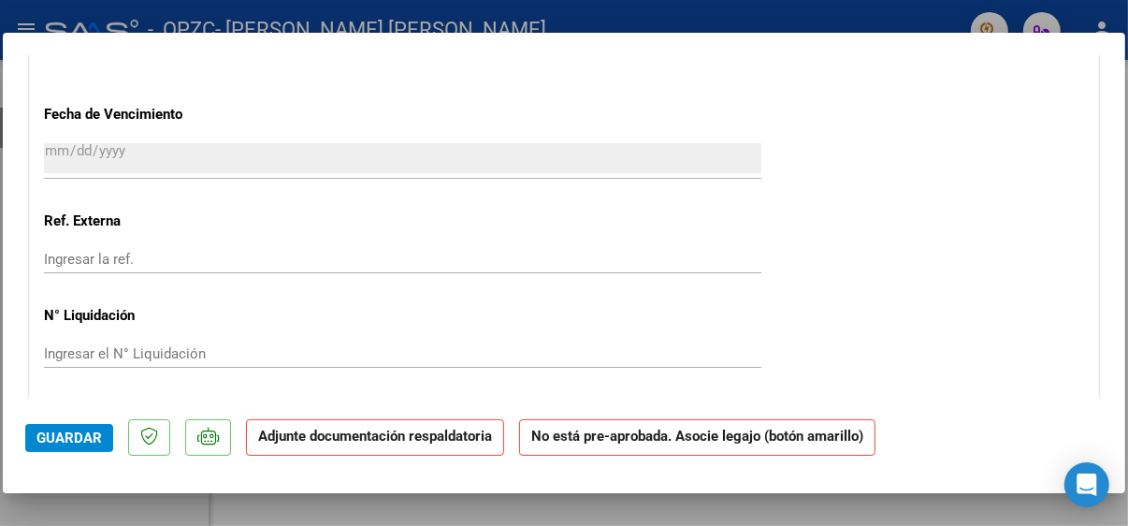
scroll to position [1202, 0]
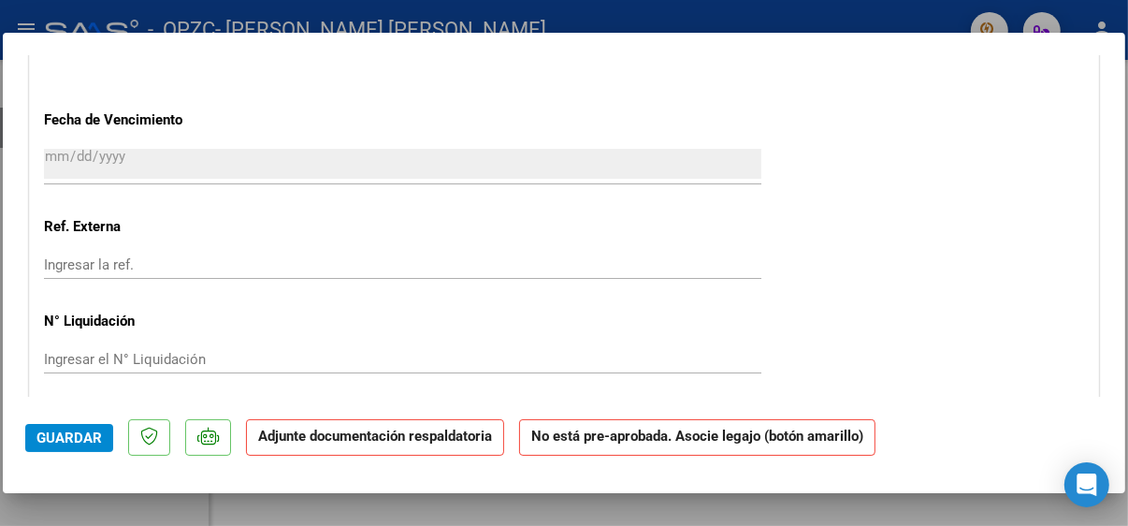
click at [927, 26] on div at bounding box center [564, 263] width 1128 height 526
type input "$ 0,00"
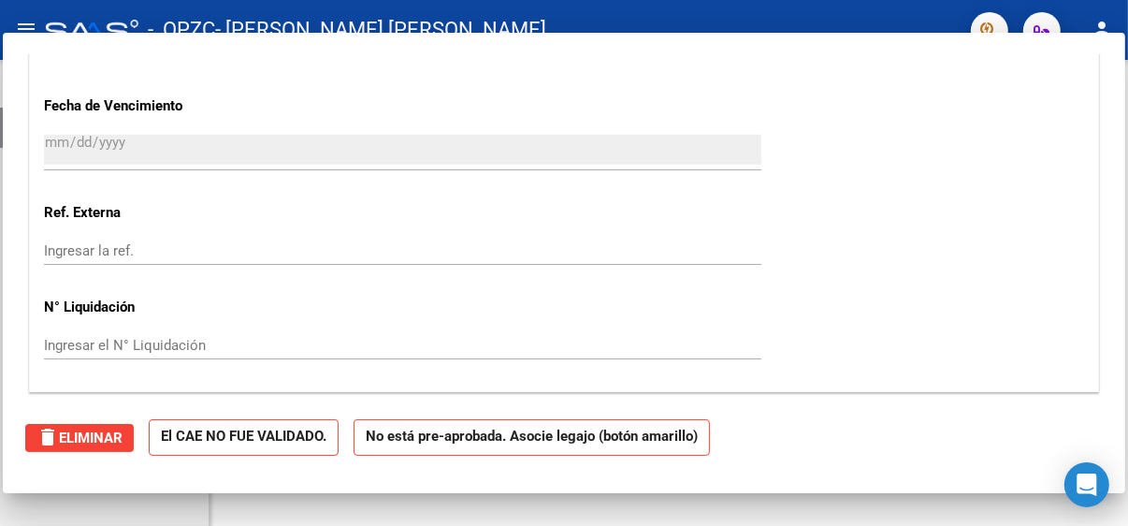
scroll to position [0, 0]
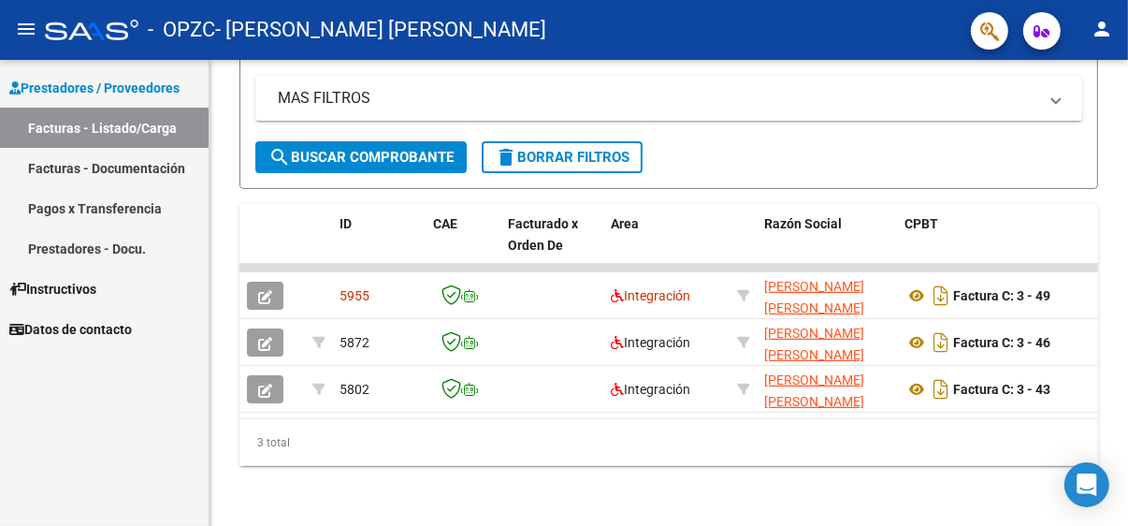
click at [927, 26] on div "- OPZC - [PERSON_NAME] [PERSON_NAME]" at bounding box center [500, 29] width 911 height 41
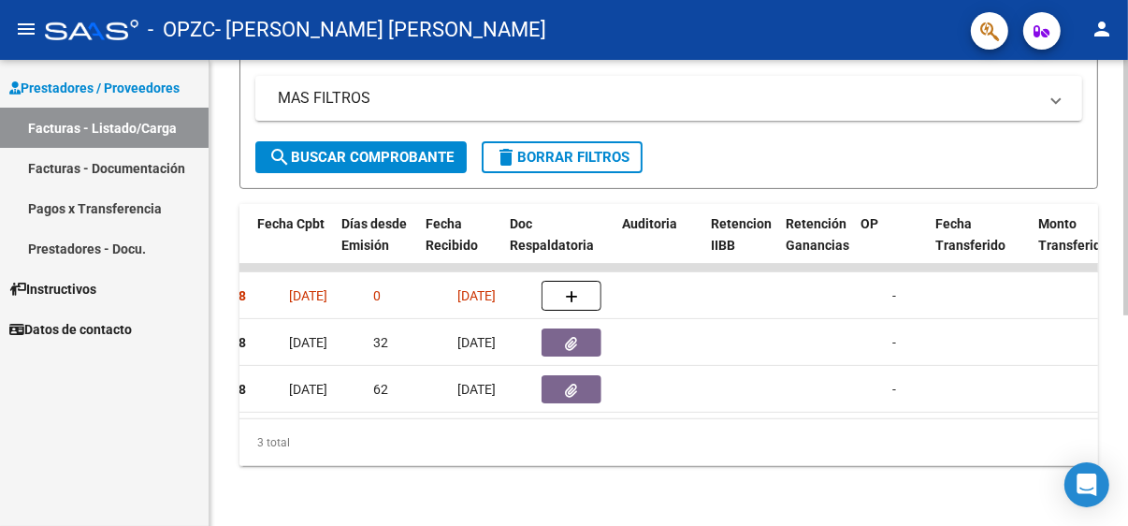
scroll to position [0, 956]
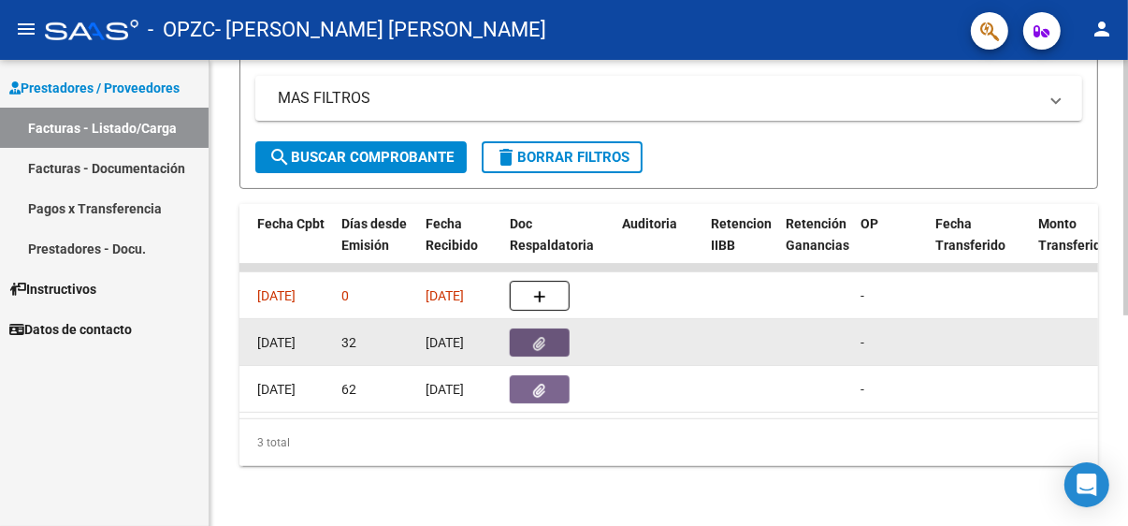
click at [539, 337] on icon "button" at bounding box center [540, 344] width 12 height 14
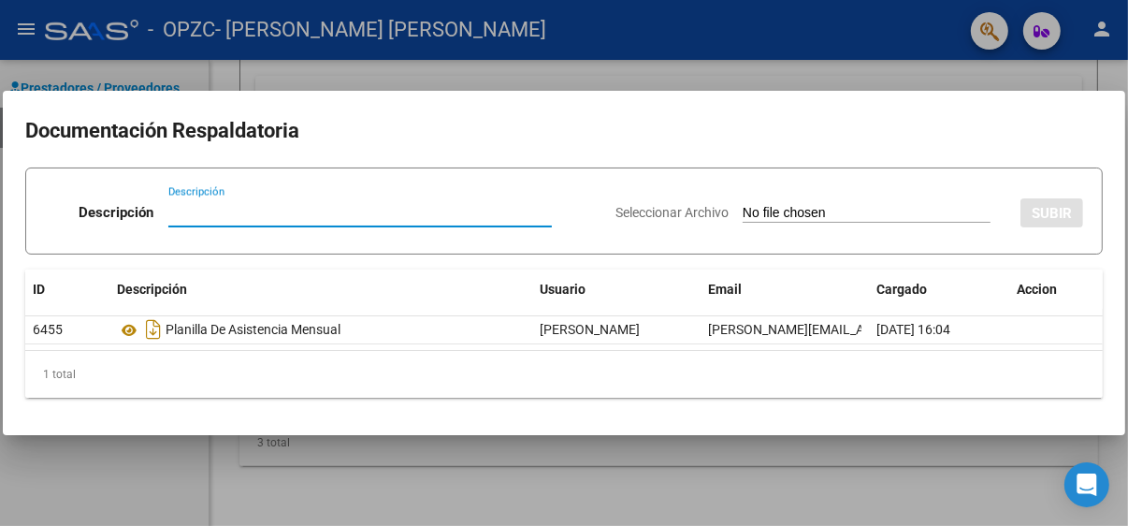
click at [1123, 411] on mat-dialog-content "Documentación Respaldatoria Descripción Descripción Seleccionar Archivo SUBIR I…" at bounding box center [564, 262] width 1122 height 299
click at [836, 67] on div at bounding box center [564, 263] width 1128 height 526
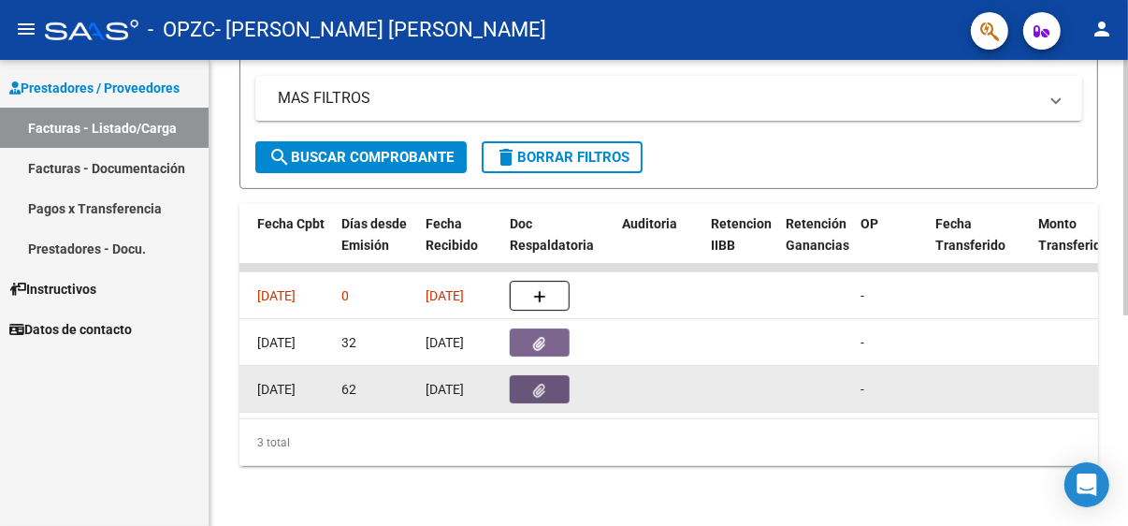
click at [531, 378] on button "button" at bounding box center [540, 389] width 60 height 28
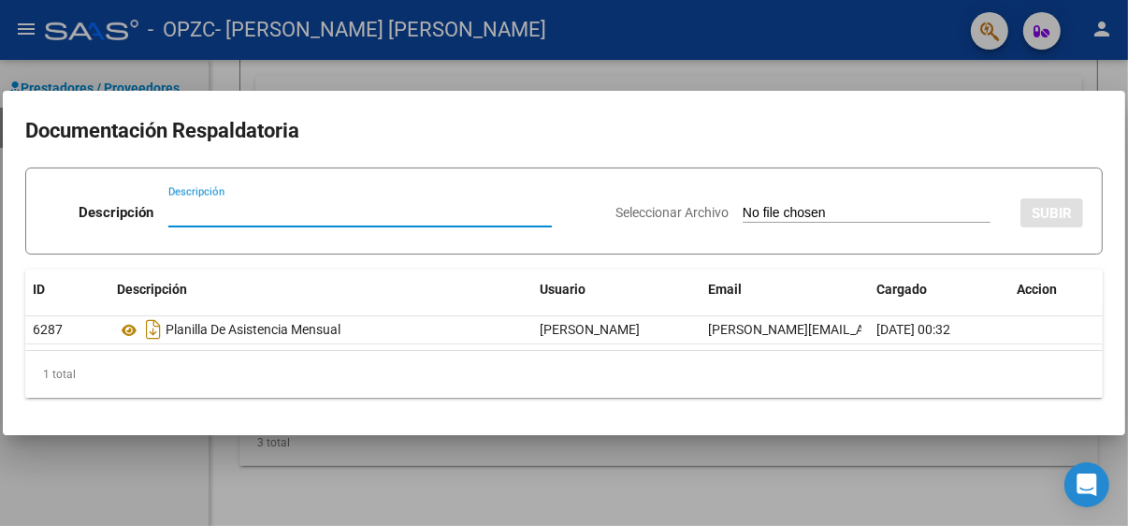
click at [822, 75] on div at bounding box center [564, 263] width 1128 height 526
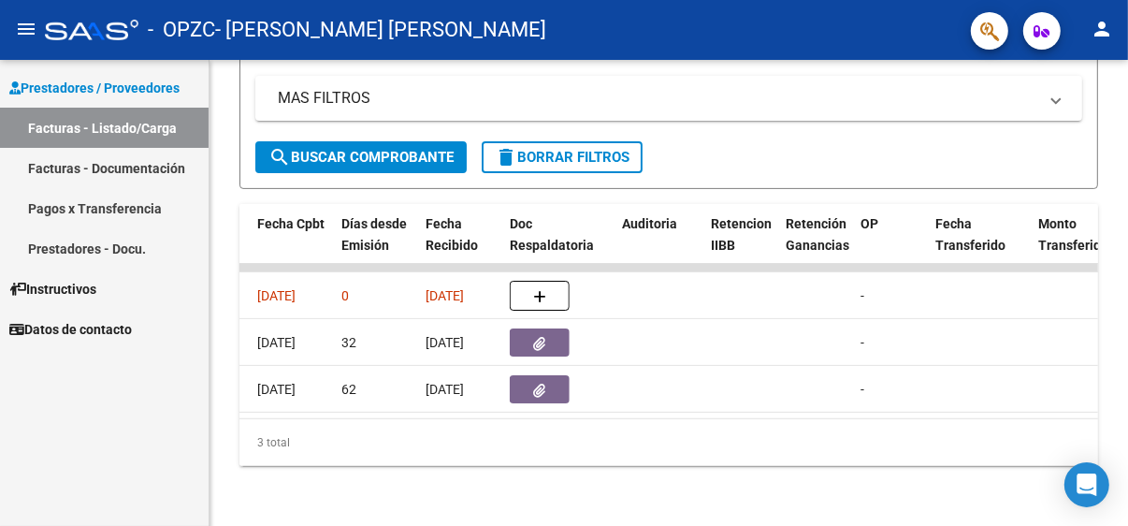
click at [82, 165] on link "Facturas - Documentación" at bounding box center [104, 168] width 209 height 40
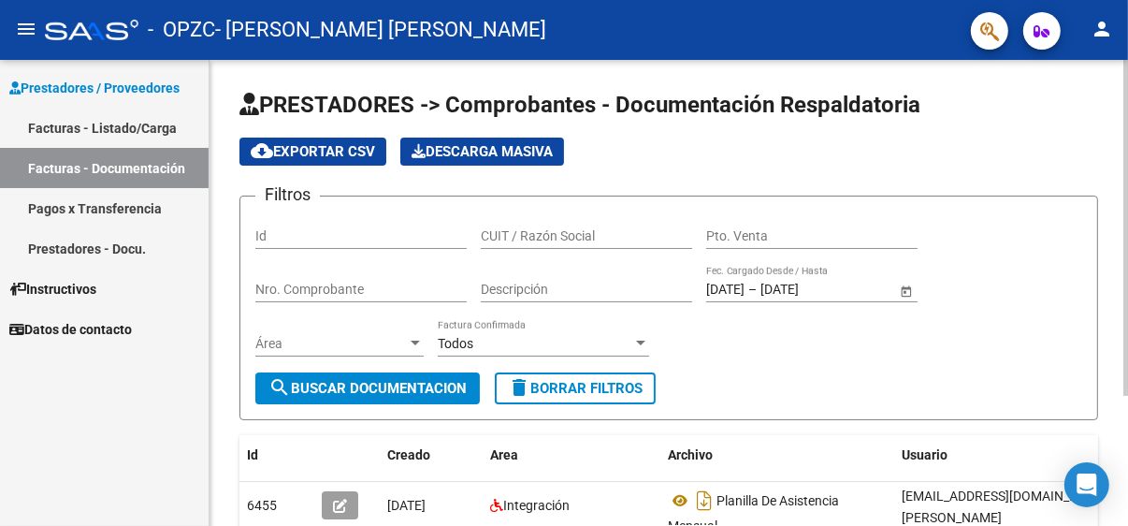
click at [1127, 337] on div at bounding box center [1125, 228] width 5 height 336
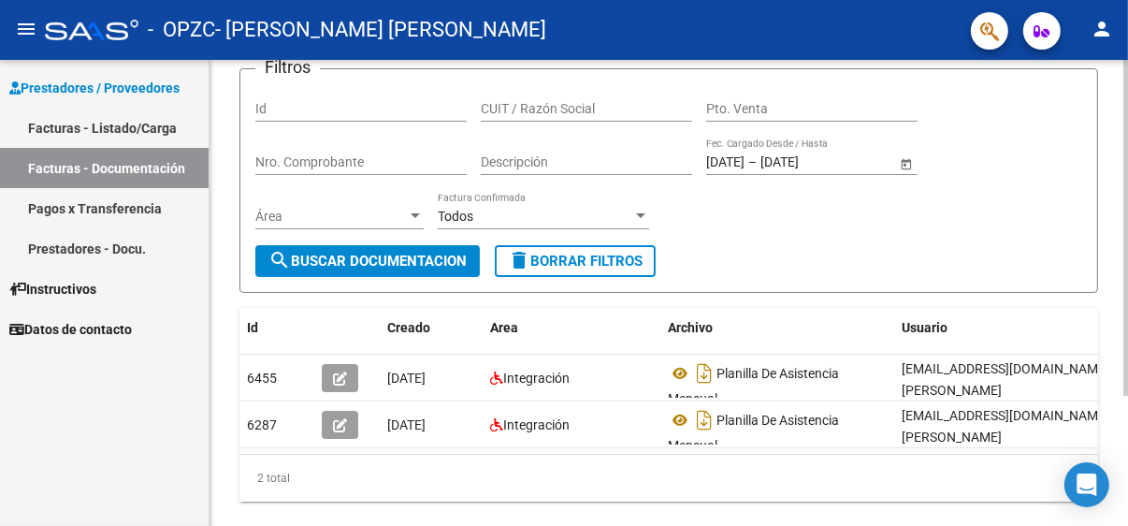
scroll to position [128, 0]
click at [1125, 431] on div at bounding box center [1125, 330] width 5 height 336
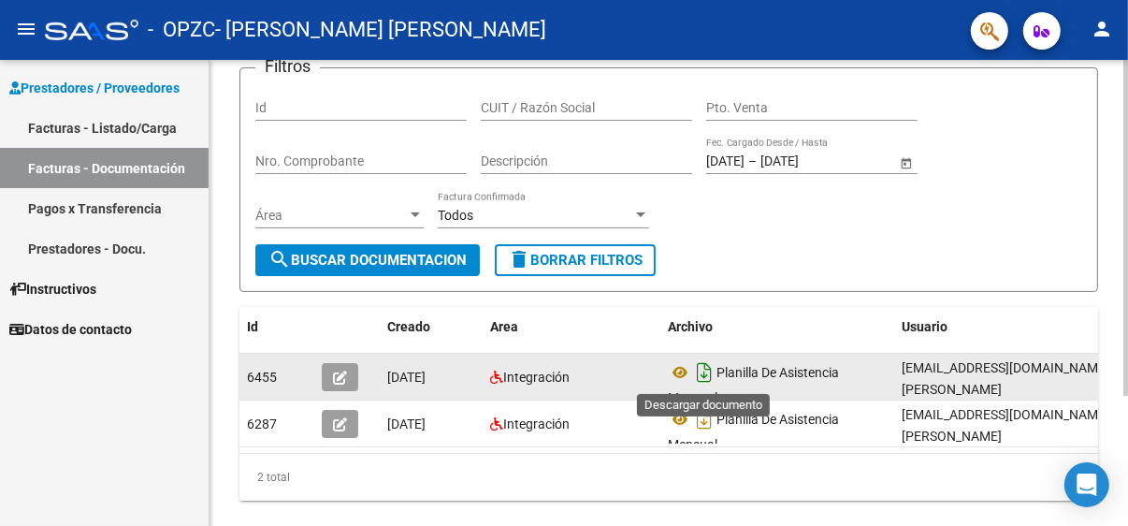
click at [700, 373] on icon "Descargar documento" at bounding box center [704, 372] width 24 height 30
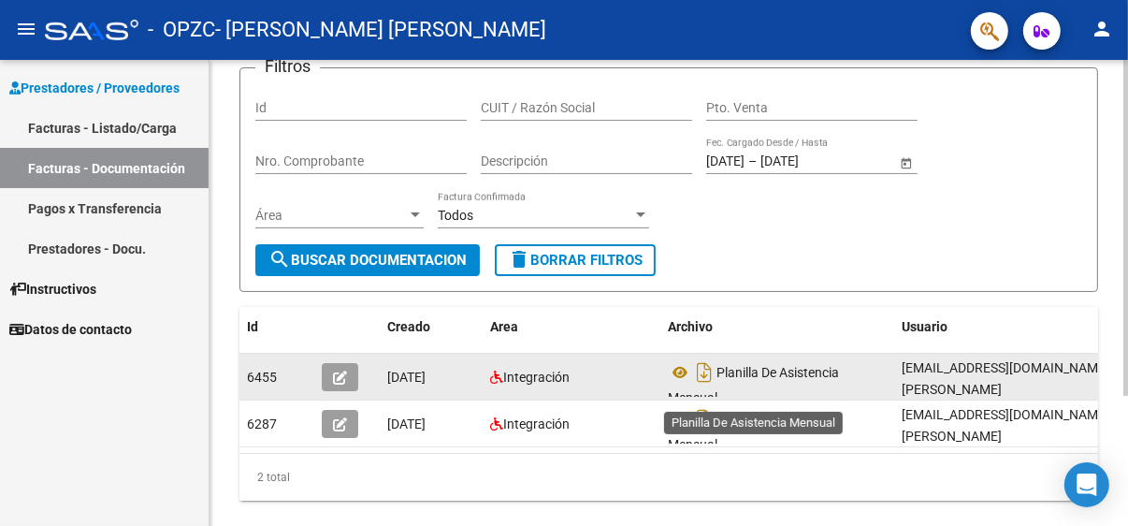
click at [736, 369] on span "Planilla De Asistencia Mensual" at bounding box center [753, 385] width 171 height 40
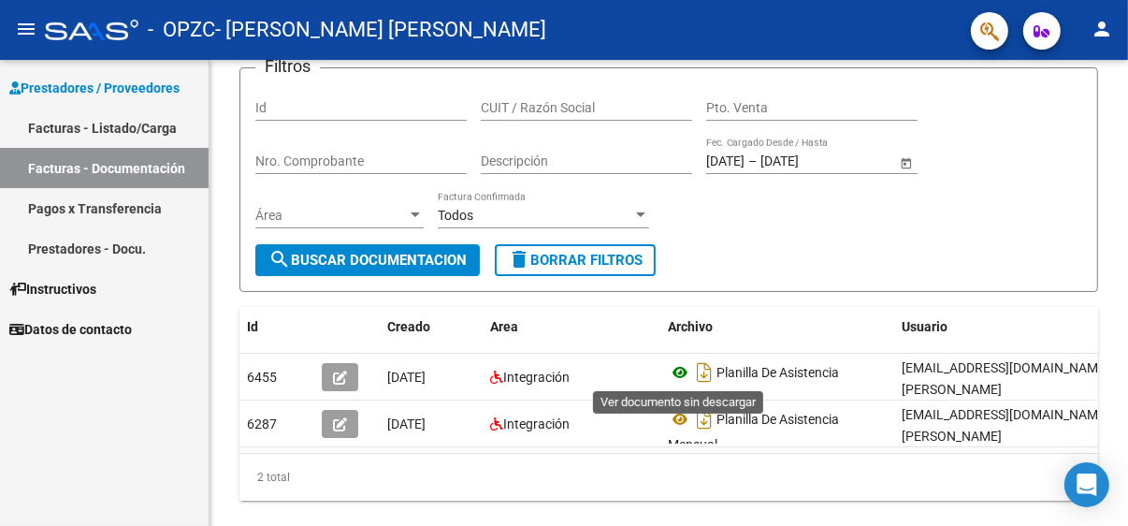
click at [685, 368] on icon at bounding box center [680, 372] width 24 height 22
